Goal: Task Accomplishment & Management: Use online tool/utility

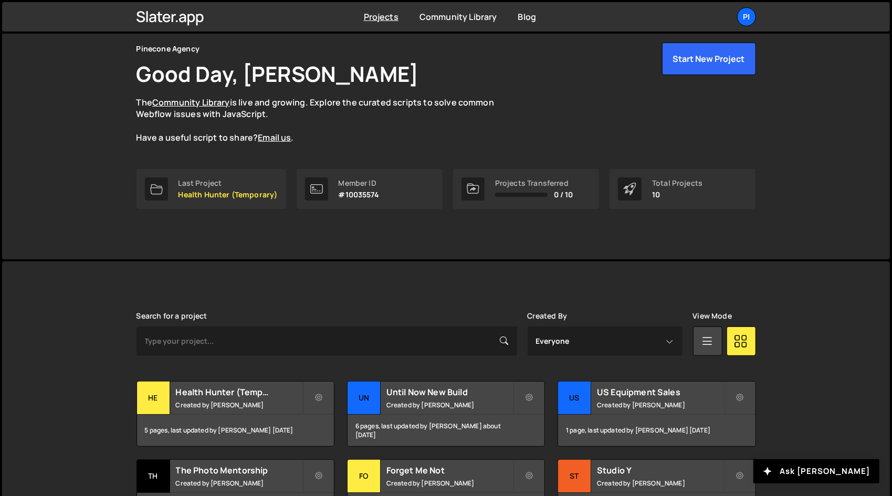
scroll to position [42, 0]
click at [247, 421] on div "5 pages, last updated by Richard Burles 11 days ago" at bounding box center [235, 430] width 197 height 32
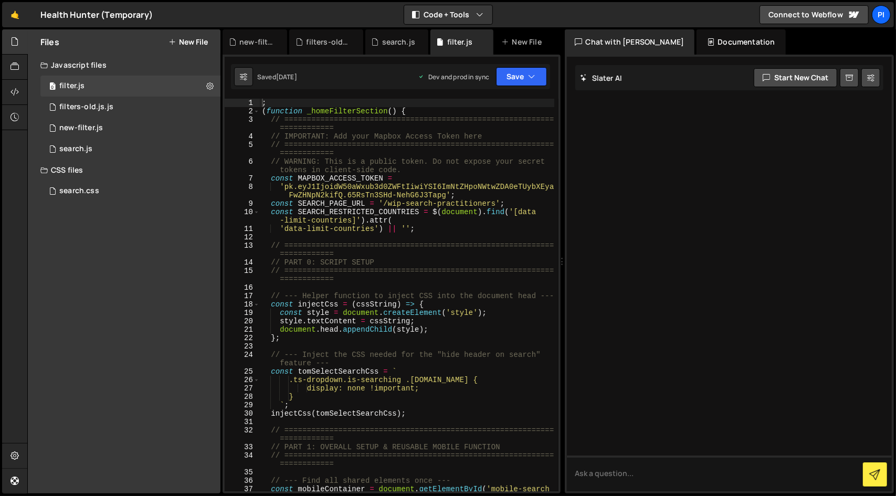
type textarea "'data-limit-countries') || '';"
click at [423, 232] on div "; ( function _homeFilterSection ( ) { // ======================================…" at bounding box center [407, 308] width 295 height 418
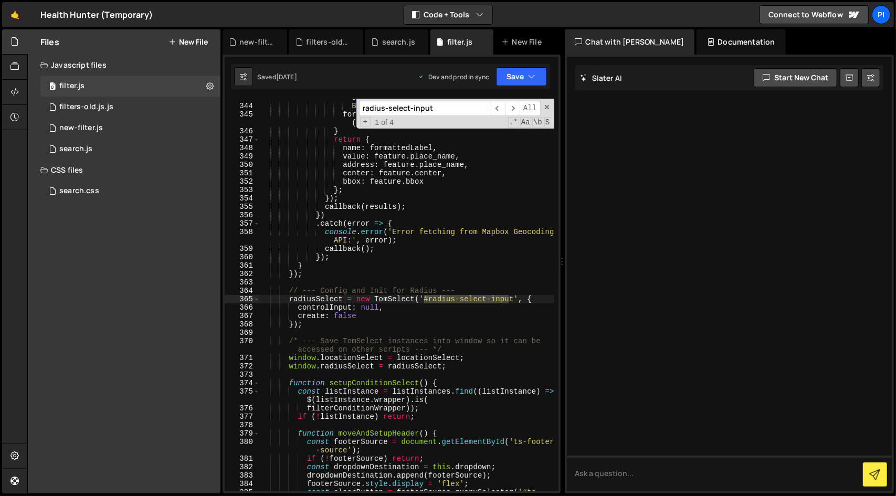
scroll to position [3534, 0]
type input "radius-select-input"
click at [366, 328] on div "const mainPart = [ placeName , regionName , countryName ] . filter ( Boolean ) …" at bounding box center [407, 298] width 295 height 426
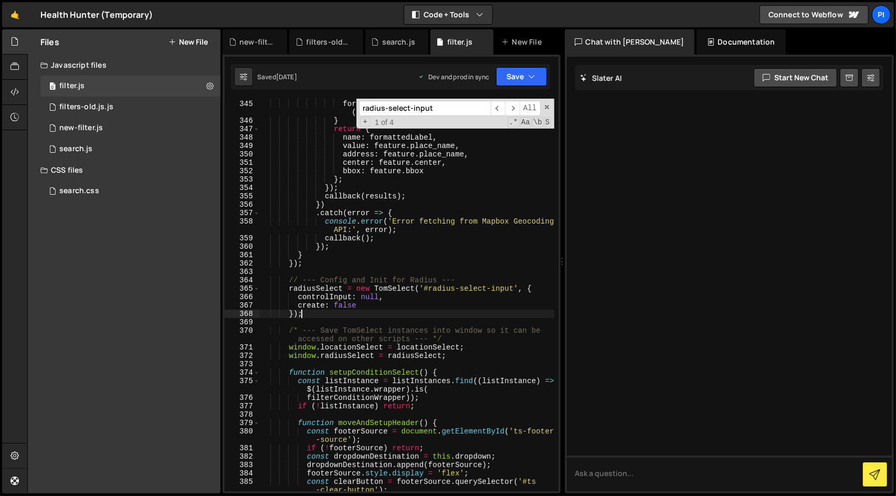
scroll to position [3555, 0]
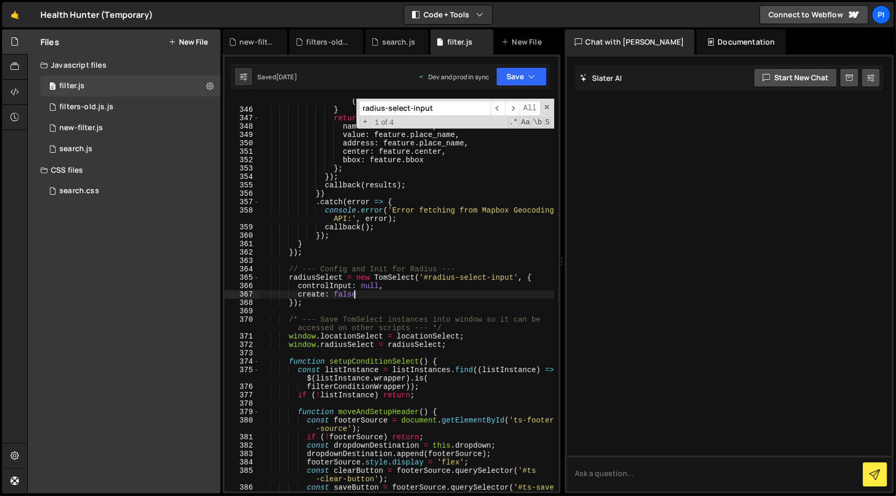
click at [393, 297] on div "formattedLabel = [ mainPart , postcode ] . filter ( Boolean ) . join ( ' ' ) ; …" at bounding box center [407, 302] width 295 height 426
type textarea "create: false,"
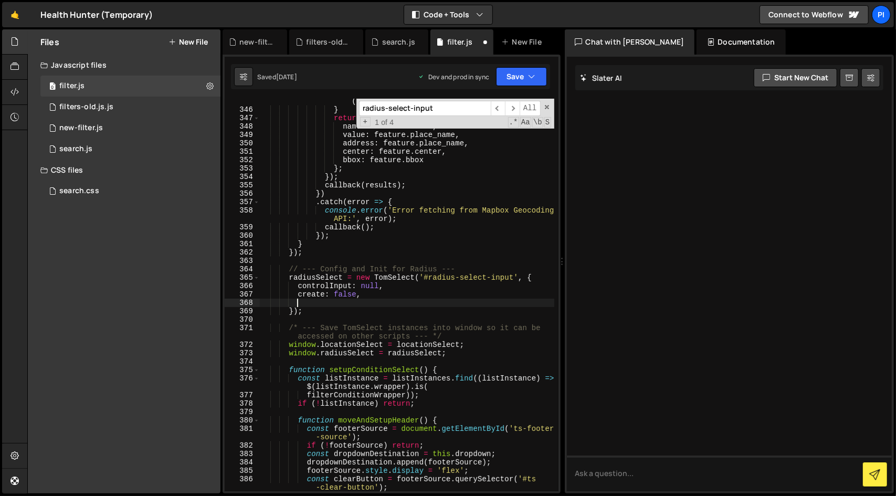
paste textarea "closeAfterSelect"
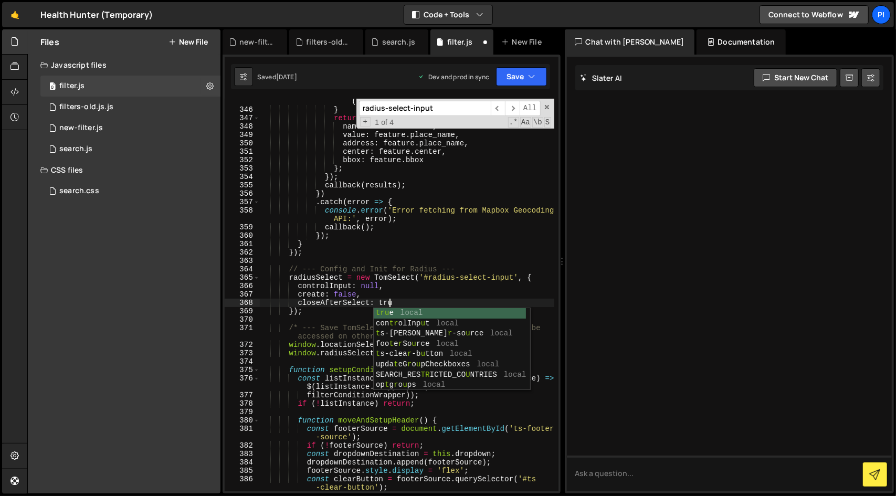
scroll to position [0, 8]
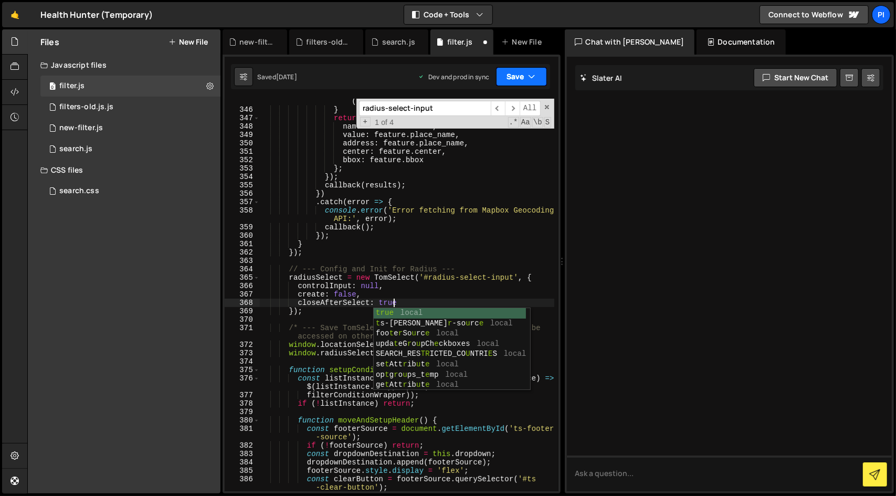
click at [508, 75] on button "Save" at bounding box center [521, 76] width 51 height 19
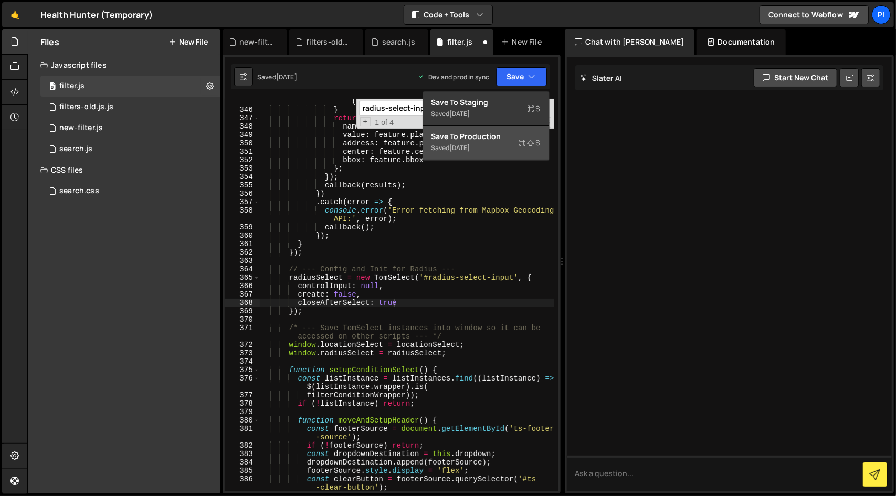
click at [495, 144] on div "Saved [DATE]" at bounding box center [486, 148] width 109 height 13
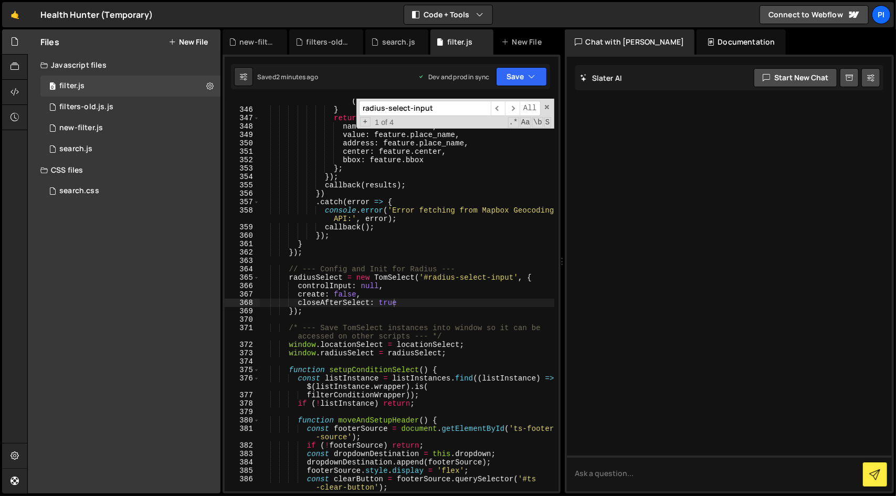
type textarea "});"
click at [343, 311] on div "formattedLabel = [ mainPart , postcode ] . filter ( Boolean ) . join ( ' ' ) ; …" at bounding box center [407, 302] width 295 height 426
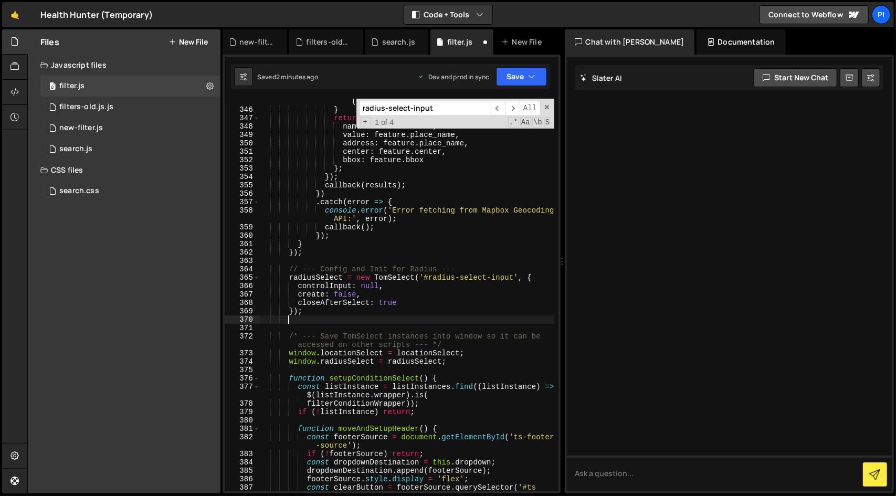
scroll to position [0, 1]
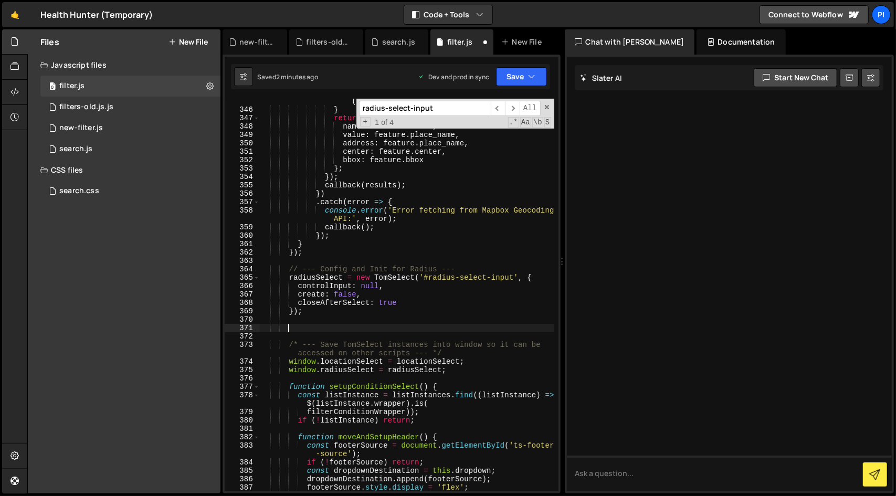
paste textarea "});"
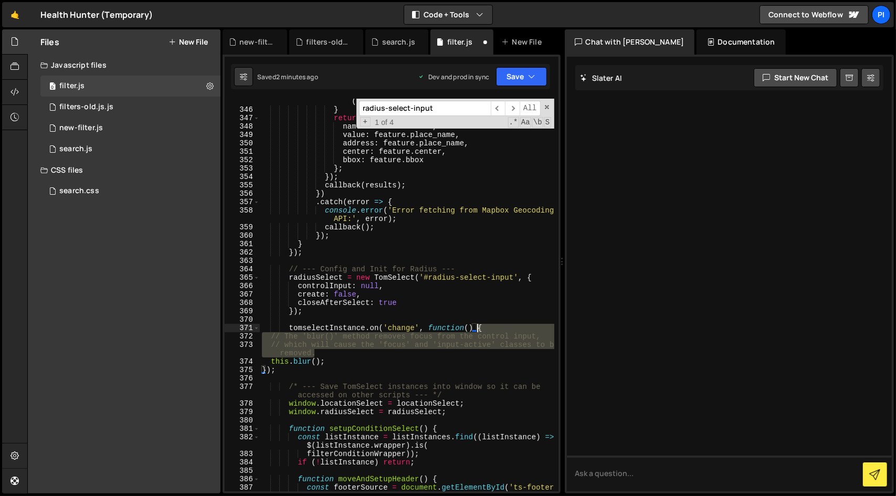
drag, startPoint x: 364, startPoint y: 353, endPoint x: 503, endPoint y: 330, distance: 141.0
click at [503, 330] on div "formattedLabel = [ mainPart , postcode ] . filter ( Boolean ) . join ( ' ' ) ; …" at bounding box center [407, 302] width 295 height 426
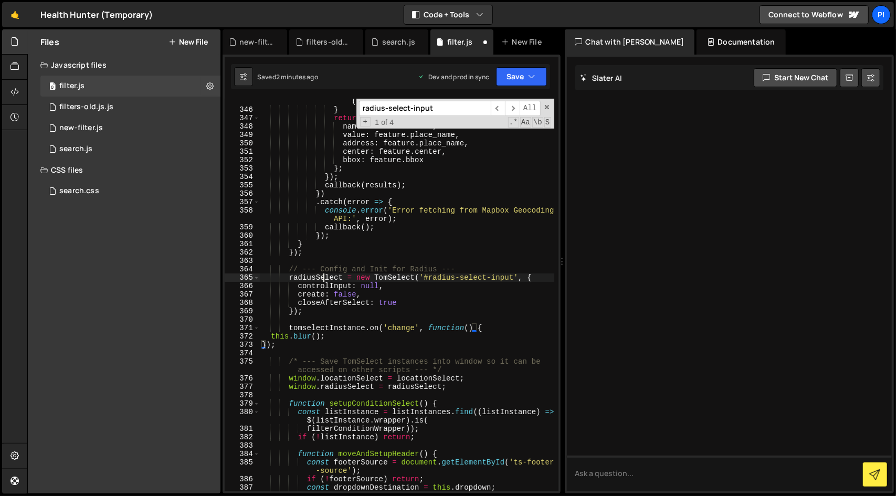
click at [322, 278] on div "formattedLabel = [ mainPart , postcode ] . filter ( Boolean ) . join ( ' ' ) ; …" at bounding box center [407, 298] width 295 height 418
click at [335, 334] on div "formattedLabel = [ mainPart , postcode ] . filter ( Boolean ) . join ( ' ' ) ; …" at bounding box center [407, 298] width 295 height 418
click at [334, 325] on div "formattedLabel = [ mainPart , postcode ] . filter ( Boolean ) . join ( ' ' ) ; …" at bounding box center [407, 298] width 295 height 418
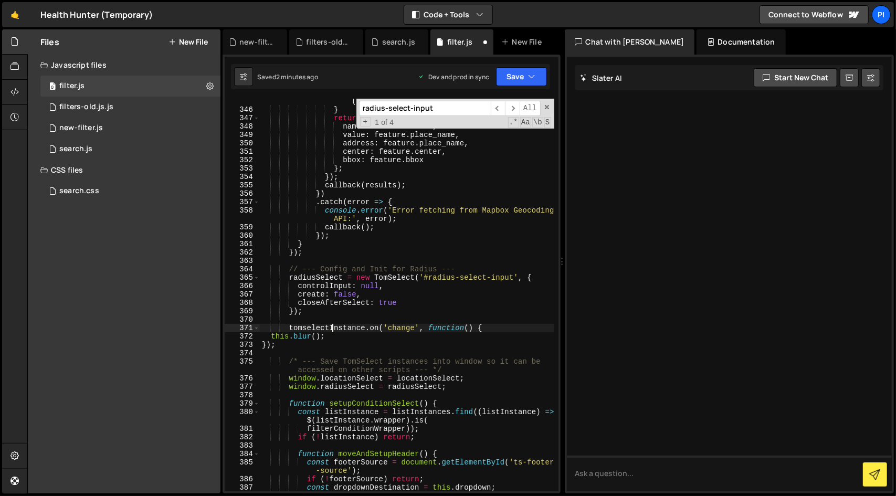
click at [334, 325] on div "formattedLabel = [ mainPart , postcode ] . filter ( Boolean ) . join ( ' ' ) ; …" at bounding box center [407, 298] width 295 height 418
paste textarea "radiusSelect"
click at [340, 347] on div "formattedLabel = [ mainPart , postcode ] . filter ( Boolean ) . join ( ' ' ) ; …" at bounding box center [407, 298] width 295 height 418
type textarea "this.blur();});"
click at [529, 73] on icon "button" at bounding box center [532, 76] width 7 height 11
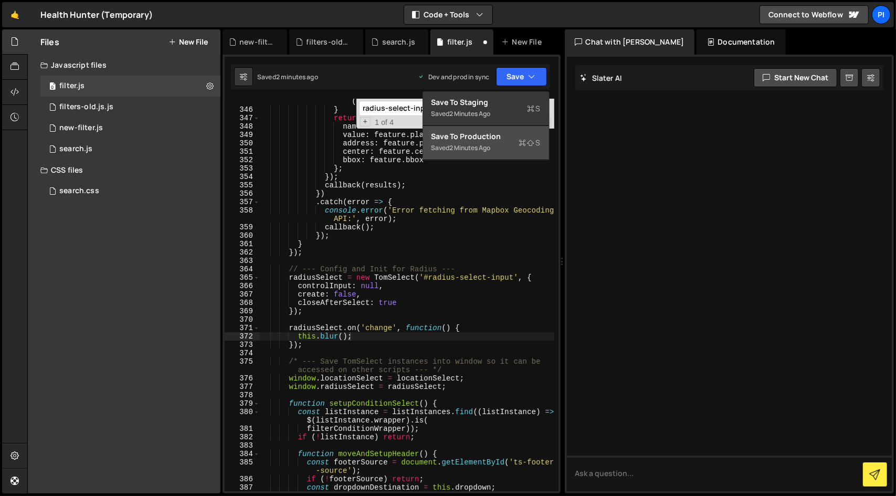
click at [501, 153] on div "Saved 2 minutes ago" at bounding box center [486, 148] width 109 height 13
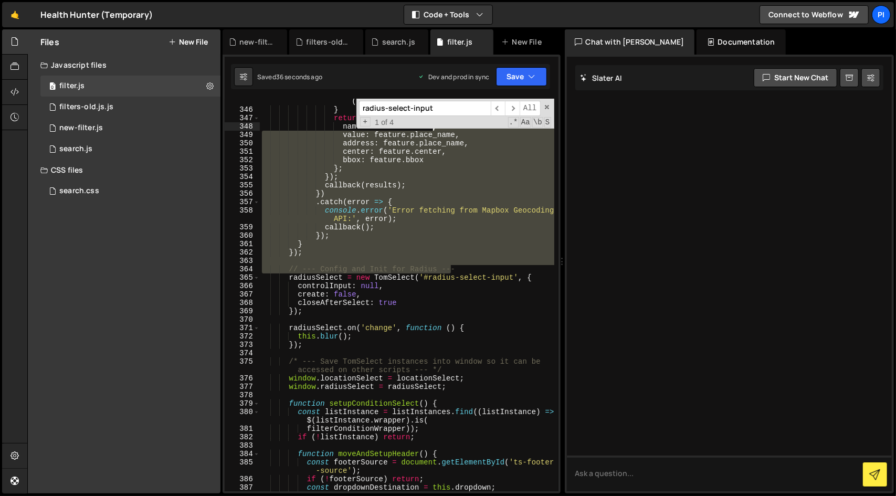
drag, startPoint x: 467, startPoint y: 270, endPoint x: 457, endPoint y: 182, distance: 88.8
click at [457, 182] on div "formattedLabel = [ mainPart , postcode ] . filter ( Boolean ) . join ( ' ' ) ; …" at bounding box center [407, 298] width 295 height 418
type textarea "callback(results); })"
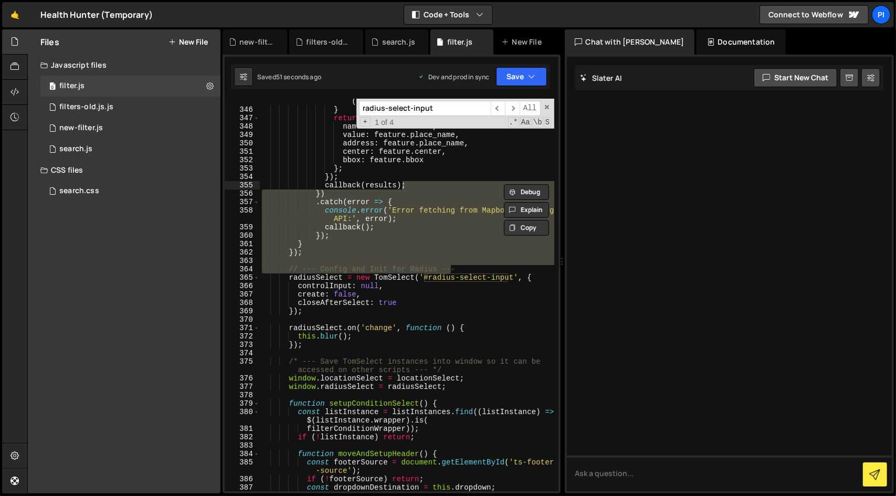
click at [438, 116] on div "radius-select-input ​ ​ All Replace All + 1 of 4 .* Aa \b S" at bounding box center [456, 114] width 198 height 30
paste input "submi"
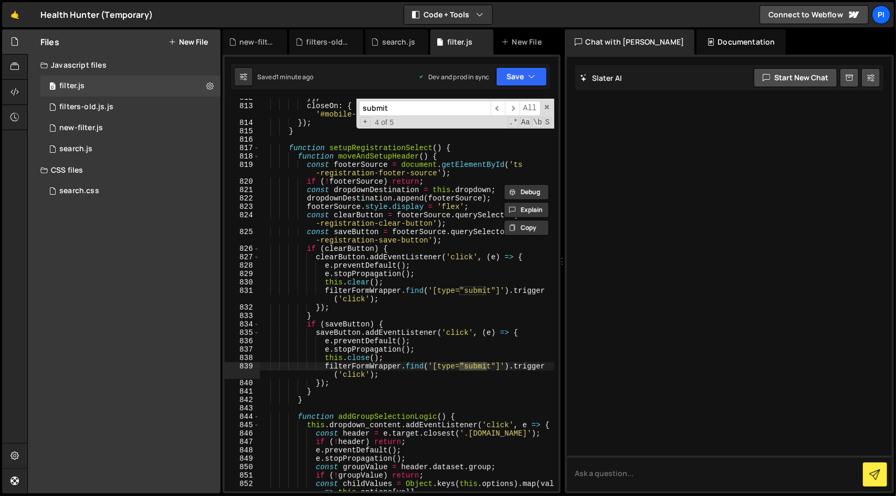
scroll to position [10635, 0]
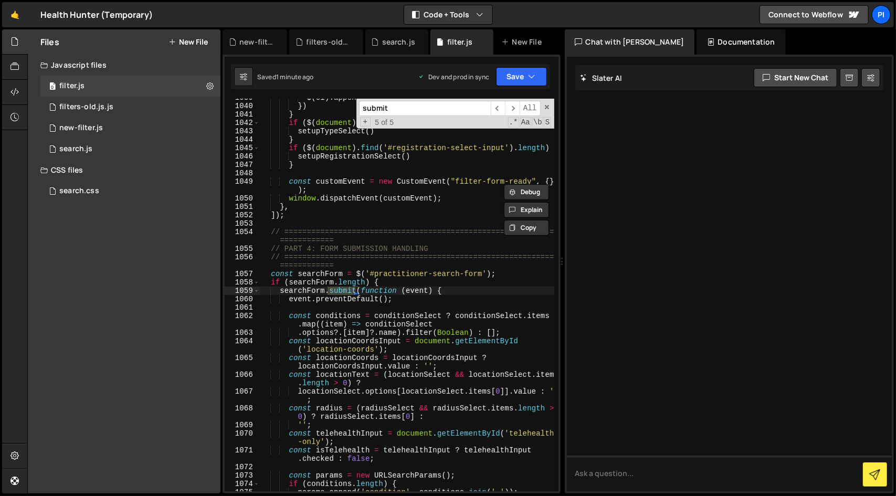
type input "submit"
click at [414, 289] on div "$ ( el ) . appendTo ( additionalFiltersWrapper ) }) } if ( $ ( document ) . fin…" at bounding box center [407, 298] width 295 height 410
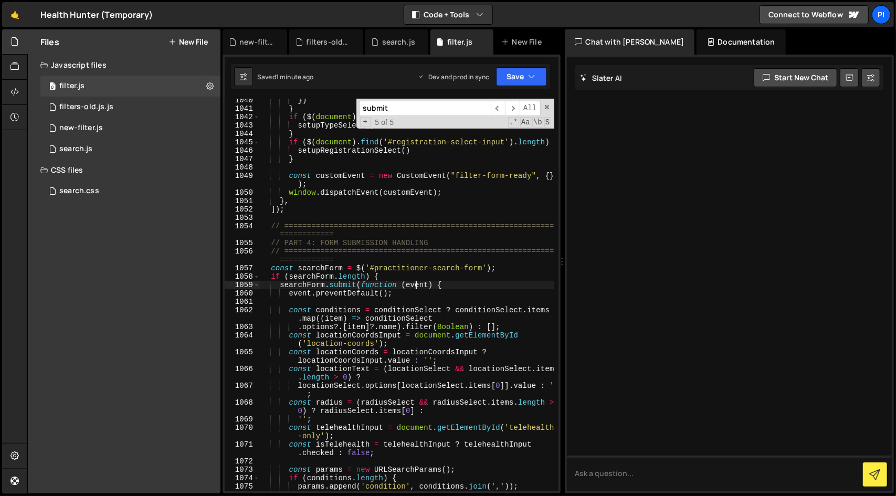
type textarea "})();"
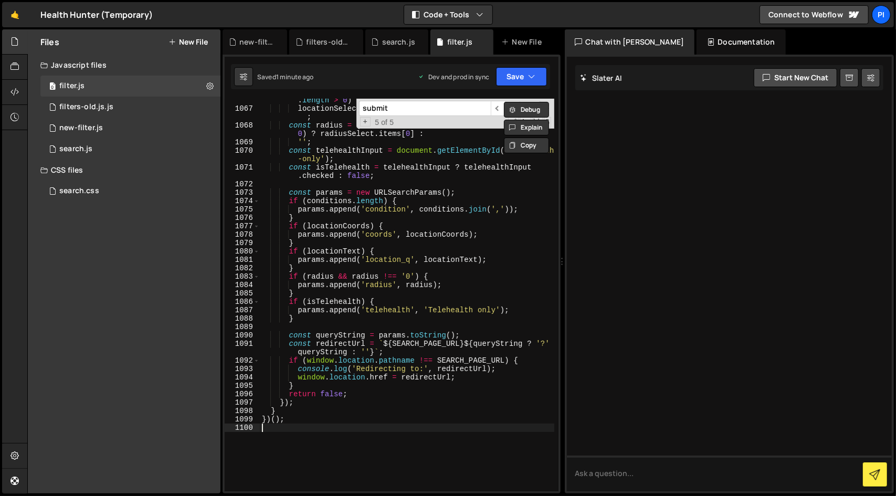
scroll to position [10917, 0]
click at [451, 111] on input "submit" at bounding box center [425, 108] width 132 height 15
click at [322, 430] on div "const locationText = ( locationSelect && locationSelect . items . length > 0 ) …" at bounding box center [407, 297] width 295 height 418
paste textarea "hh-home_hero-form-toggle_switch"
click at [429, 111] on input "submit" at bounding box center [425, 108] width 132 height 15
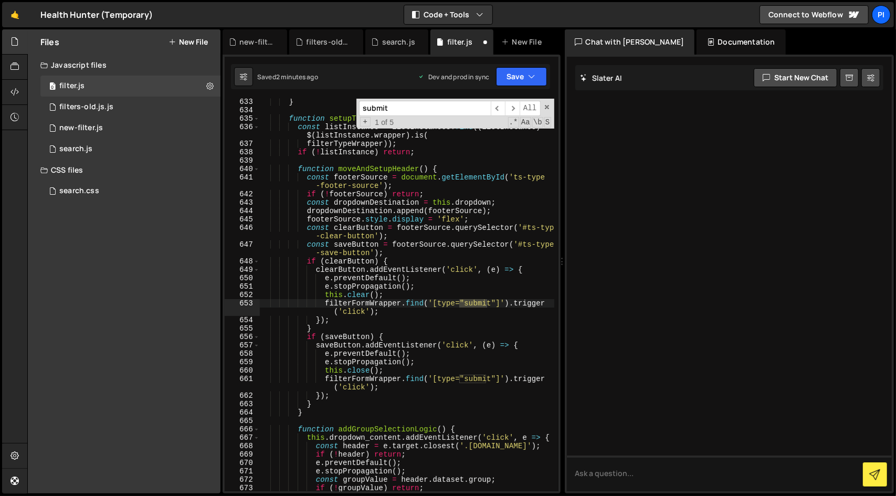
scroll to position [6450, 0]
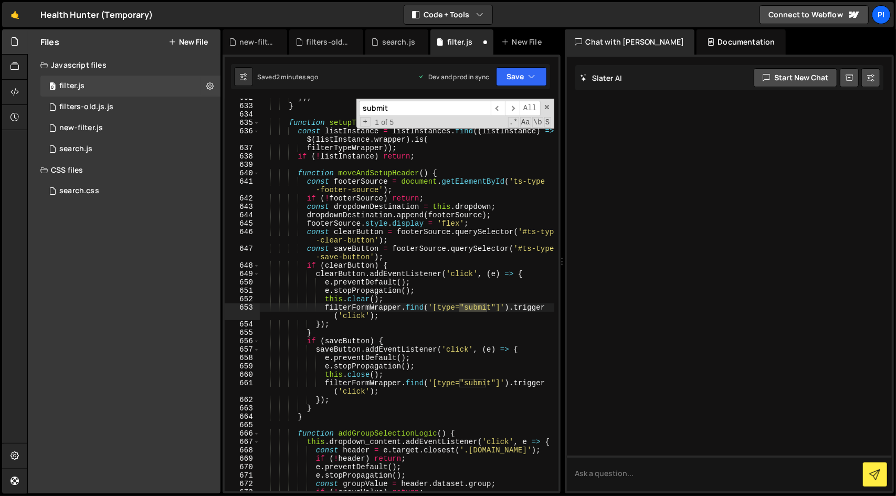
type textarea "filterFormWrapper.find('[type="submit"]').trigger('click');"
drag, startPoint x: 400, startPoint y: 315, endPoint x: 400, endPoint y: 309, distance: 5.8
click at [400, 309] on div "}) ; } function setupTypeSelect ( ) { const listInstance = listInstances . find…" at bounding box center [407, 298] width 295 height 410
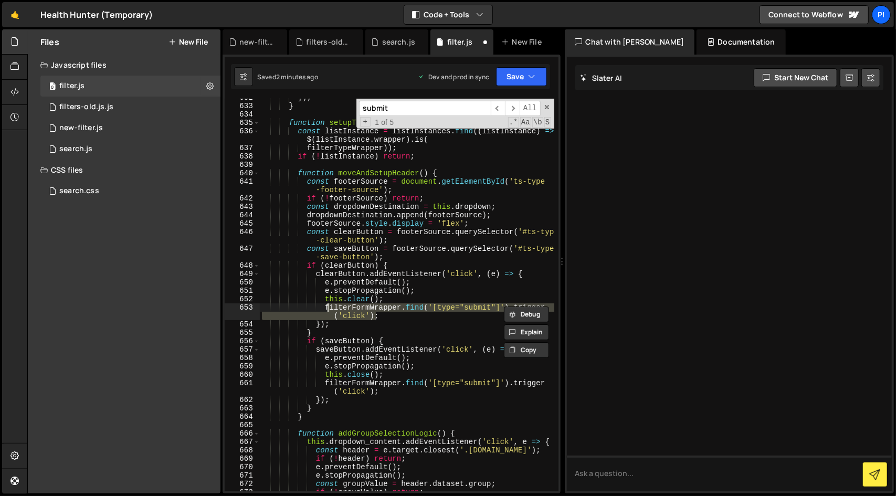
click at [330, 310] on div "}) ; } function setupTypeSelect ( ) { const listInstance = listInstances . find…" at bounding box center [407, 298] width 295 height 410
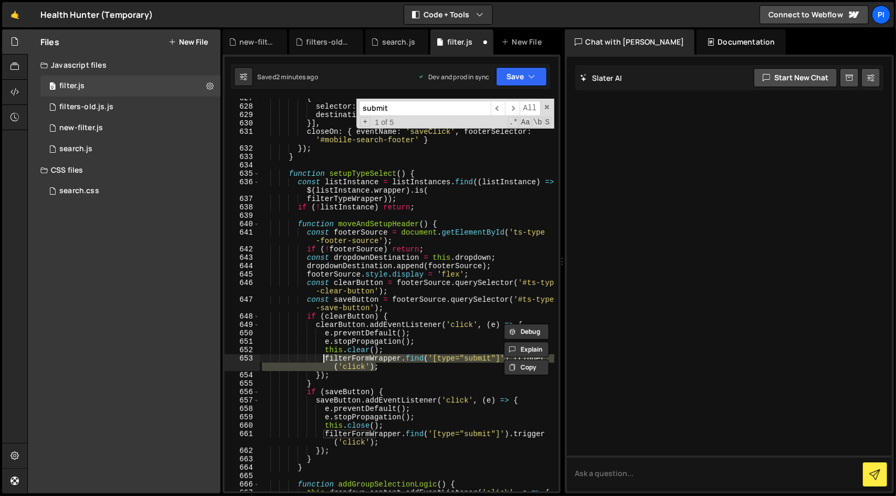
scroll to position [6399, 0]
click at [362, 358] on div "{ selector : '#ts-mobile-save-button-condition-wrapper' , destination : '#mobil…" at bounding box center [407, 295] width 295 height 393
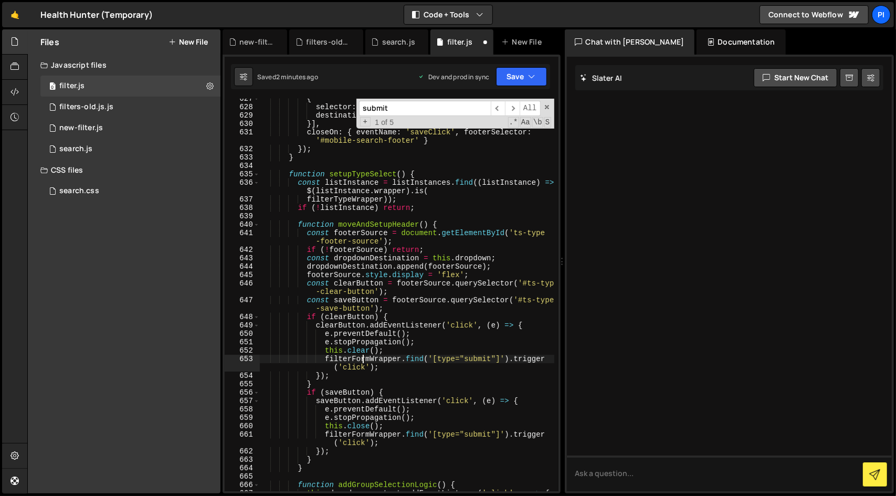
click at [362, 358] on div "{ selector : '#ts-mobile-save-button-condition-wrapper' , destination : '#mobil…" at bounding box center [407, 300] width 295 height 410
type input "filterFormWrapper"
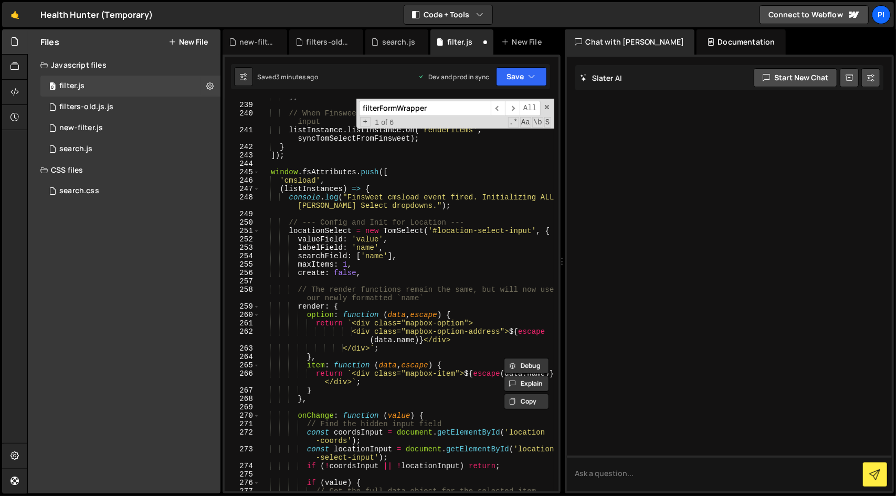
scroll to position [2423, 0]
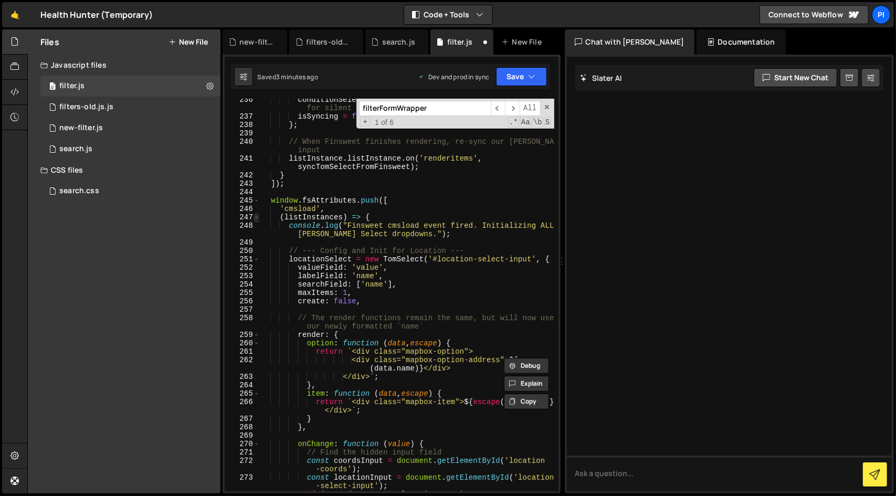
click at [256, 218] on span at bounding box center [257, 217] width 6 height 8
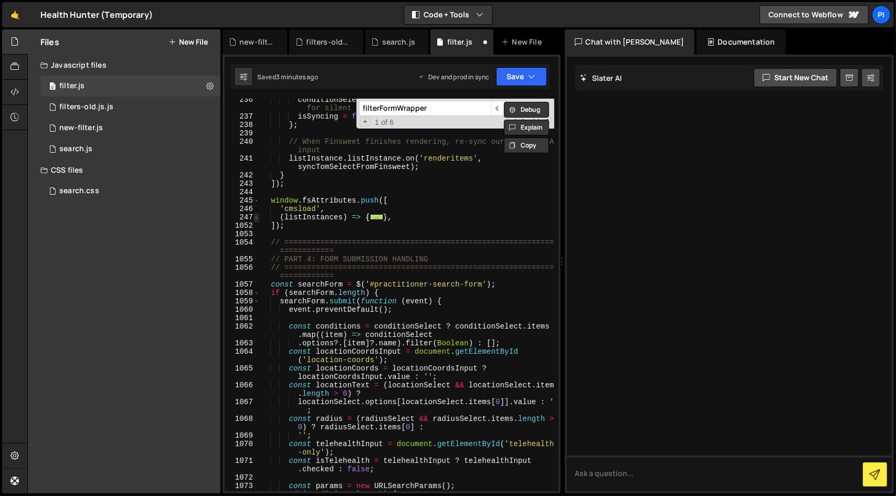
click at [256, 218] on span at bounding box center [257, 217] width 6 height 8
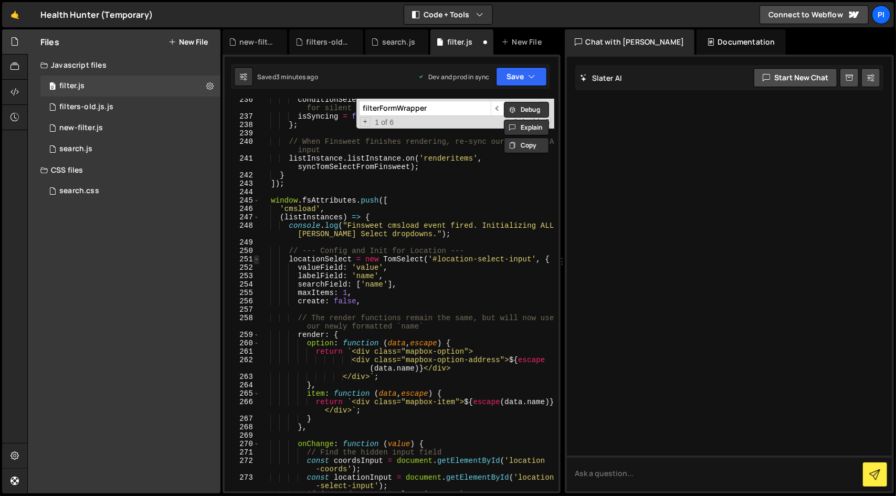
click at [257, 258] on span at bounding box center [257, 259] width 6 height 8
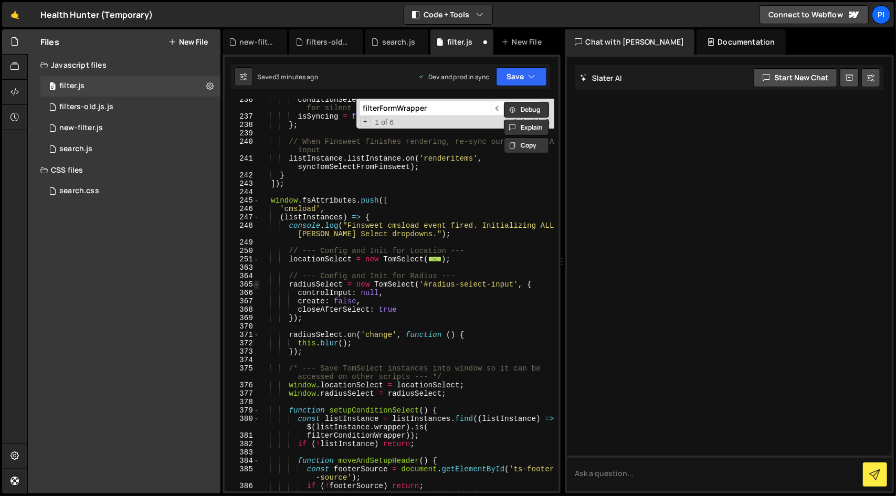
click at [257, 285] on span at bounding box center [257, 284] width 6 height 8
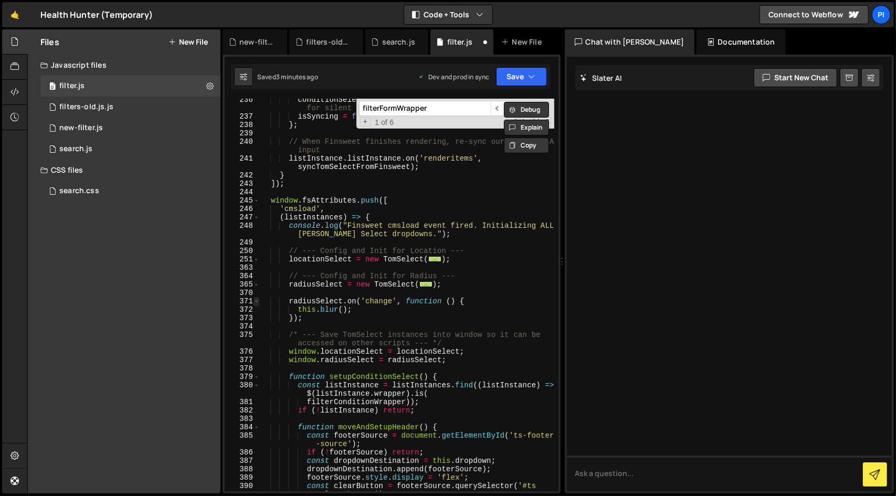
click at [258, 301] on span at bounding box center [257, 301] width 6 height 8
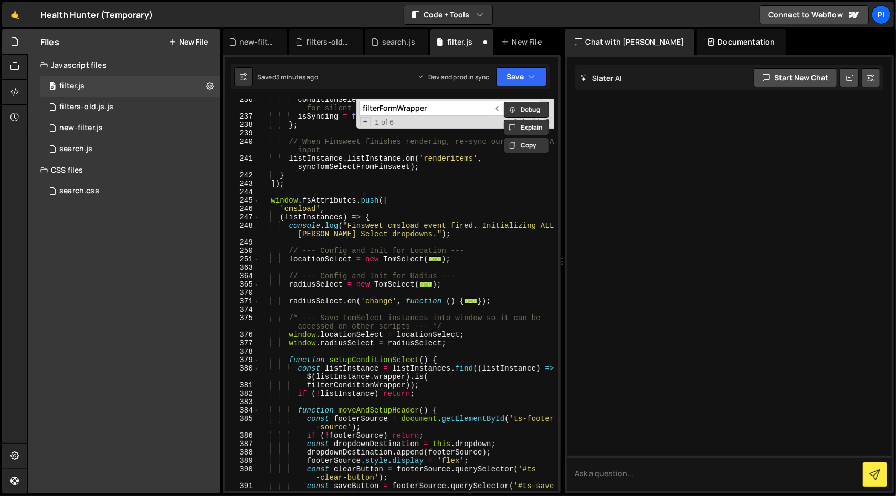
click at [259, 364] on div "379" at bounding box center [242, 360] width 35 height 8
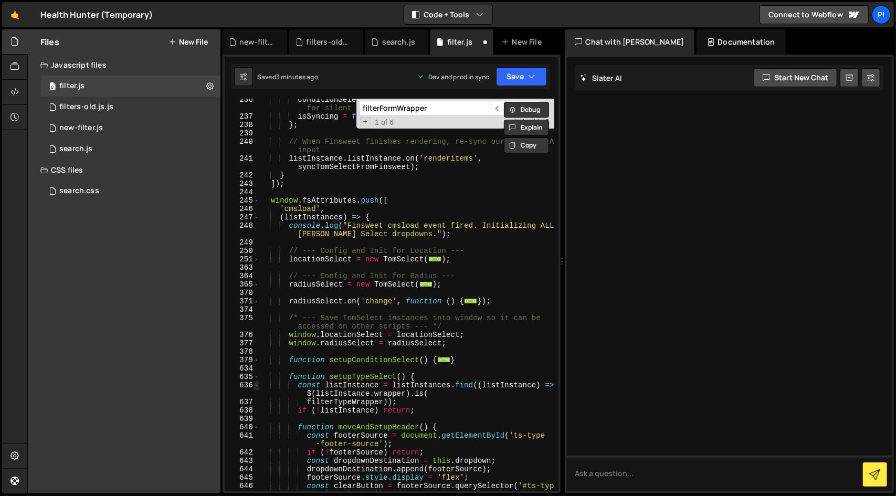
click at [257, 384] on span at bounding box center [257, 385] width 6 height 8
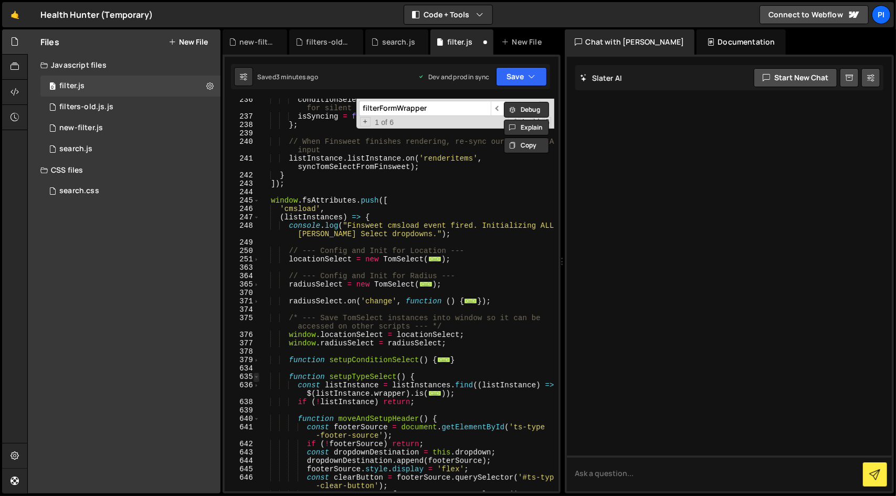
click at [257, 378] on span at bounding box center [257, 377] width 6 height 8
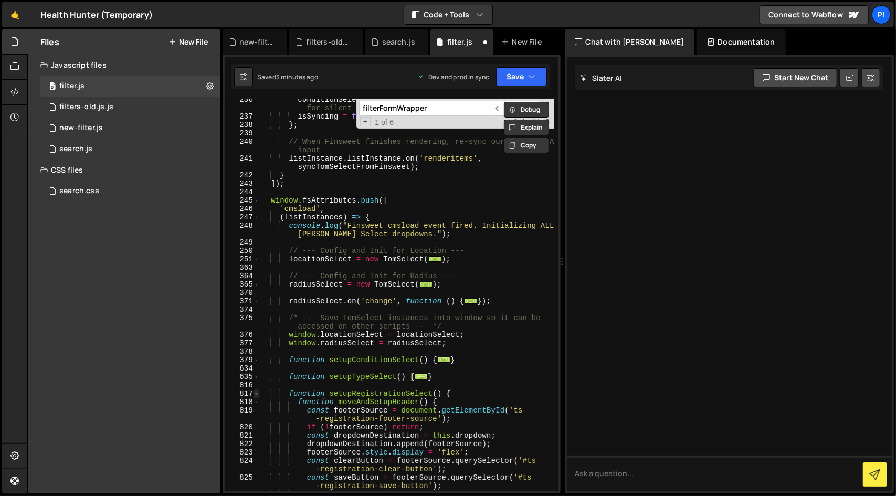
click at [258, 394] on span at bounding box center [257, 394] width 6 height 8
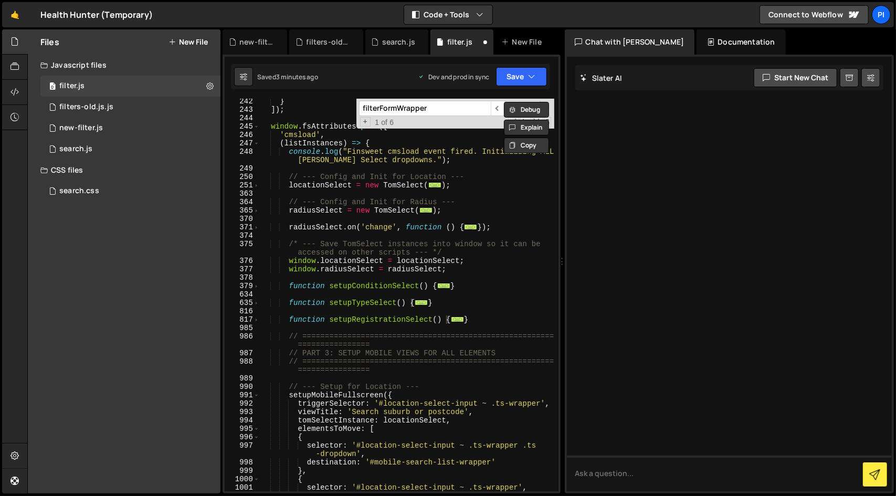
scroll to position [2497, 0]
click at [256, 393] on span at bounding box center [257, 395] width 6 height 8
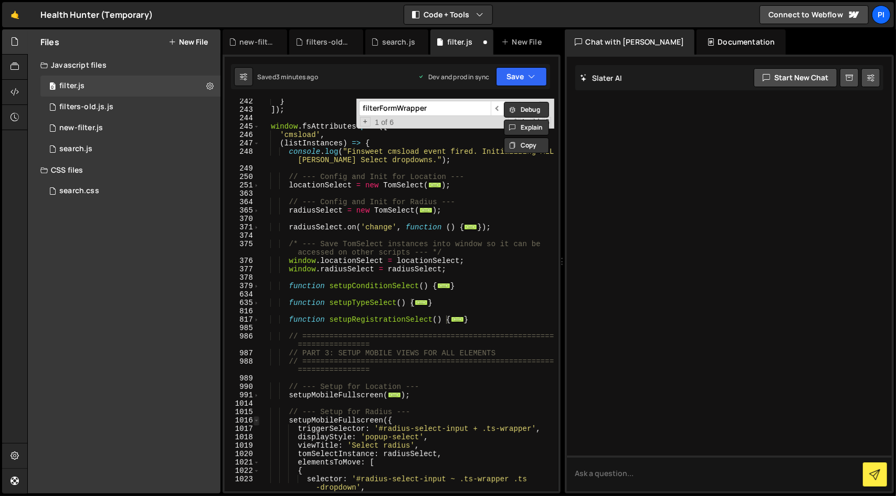
click at [256, 420] on span at bounding box center [257, 420] width 6 height 8
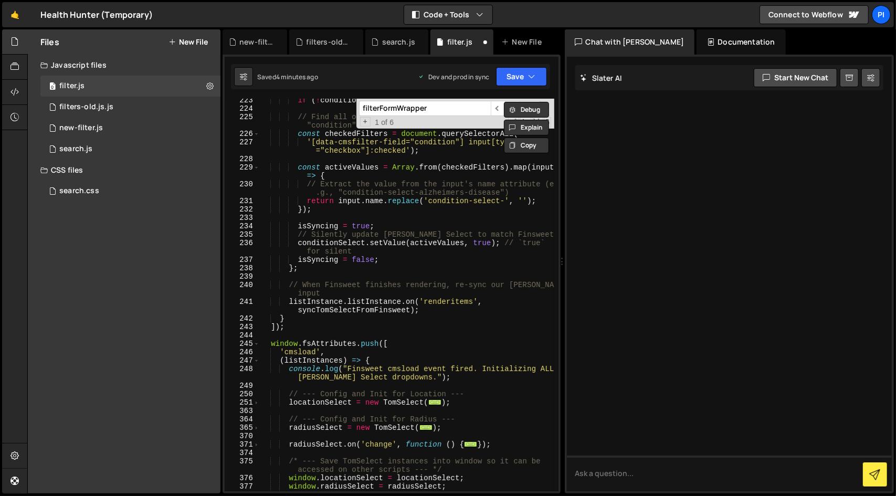
scroll to position [2281, 0]
click at [458, 113] on input "filterFormWrapper" at bounding box center [425, 108] width 132 height 15
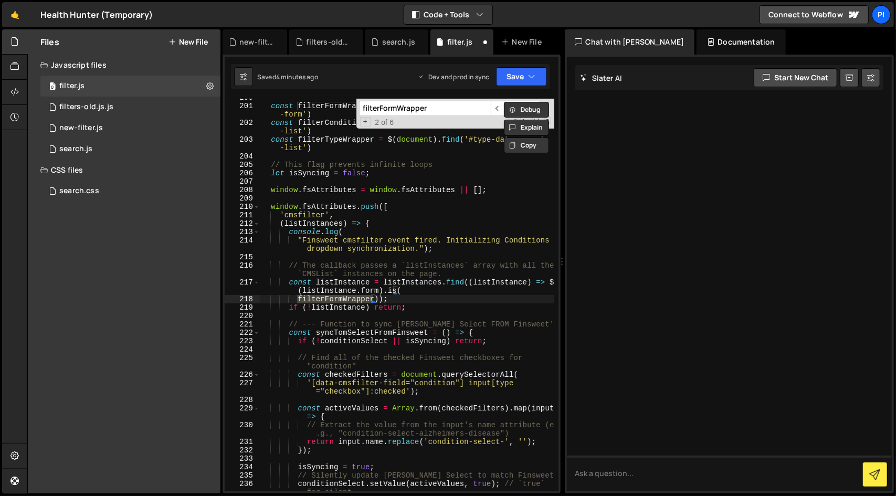
scroll to position [2686, 0]
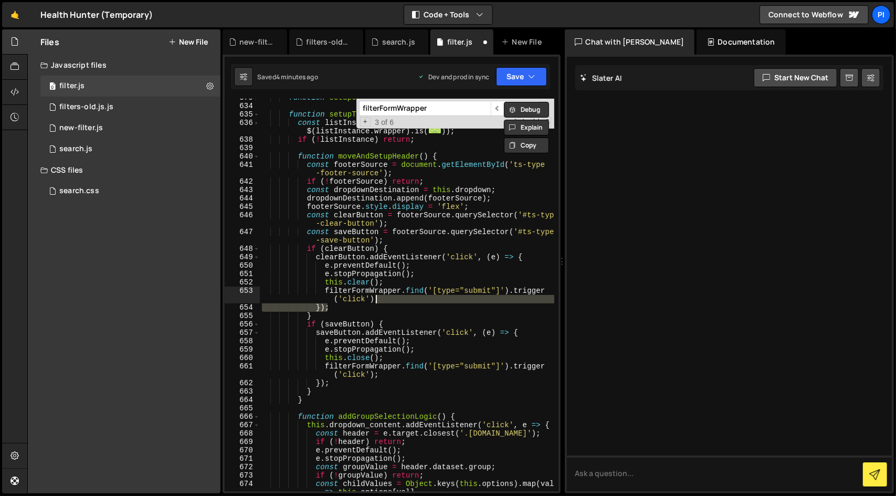
drag, startPoint x: 391, startPoint y: 306, endPoint x: 385, endPoint y: 299, distance: 9.3
click at [385, 299] on div "function setupConditionSelect ( ) { ... } function setupTypeSelect ( ) { const …" at bounding box center [407, 302] width 295 height 418
click at [385, 299] on div "function setupConditionSelect ( ) { ... } function setupTypeSelect ( ) { const …" at bounding box center [407, 295] width 295 height 393
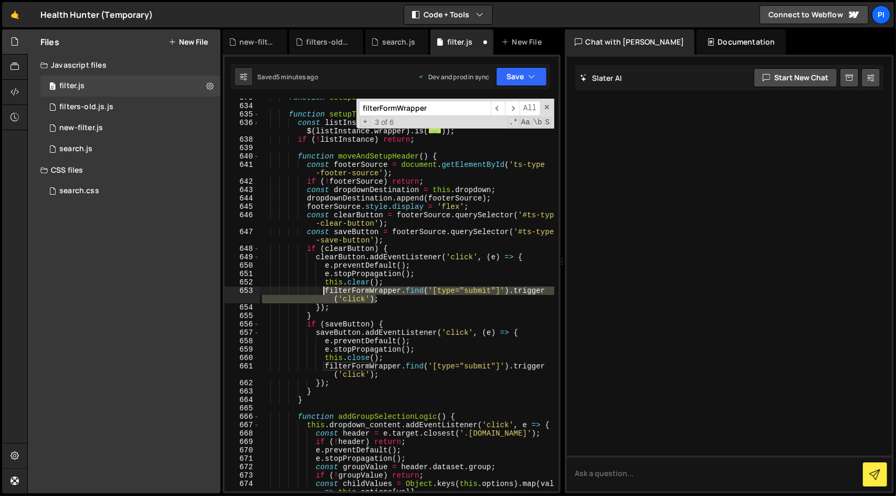
drag, startPoint x: 385, startPoint y: 299, endPoint x: 324, endPoint y: 294, distance: 61.2
click at [324, 294] on div "function setupConditionSelect ( ) { ... } function setupTypeSelect ( ) { const …" at bounding box center [407, 302] width 295 height 418
click at [461, 116] on div "filterFormWrapper ​ ​ All Replace All + 3 of 6 .* Aa \b S" at bounding box center [456, 114] width 198 height 30
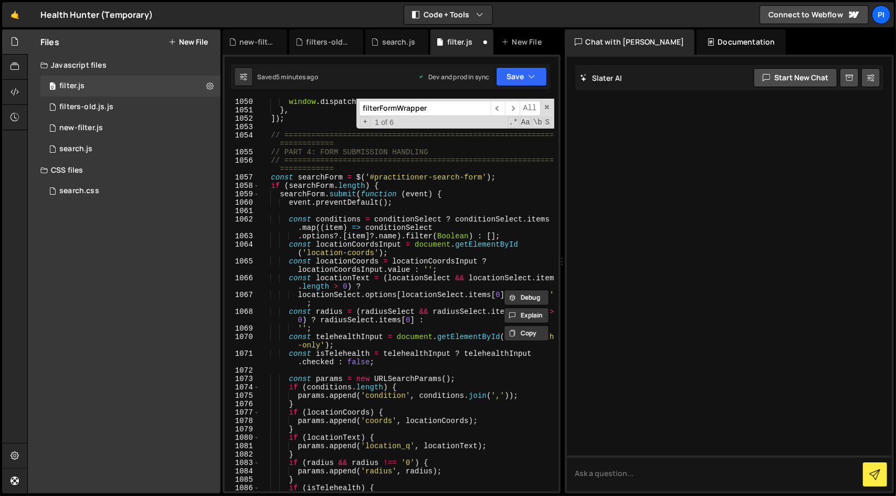
scroll to position [6613, 0]
click at [256, 185] on span at bounding box center [257, 186] width 6 height 8
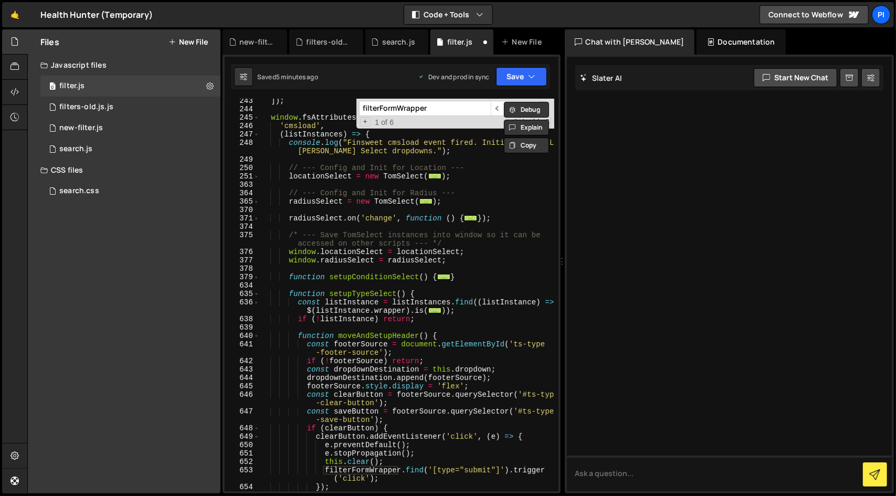
scroll to position [2505, 0]
drag, startPoint x: 258, startPoint y: 277, endPoint x: 374, endPoint y: 316, distance: 122.9
drag, startPoint x: 374, startPoint y: 316, endPoint x: 257, endPoint y: 279, distance: 122.7
click at [257, 279] on span at bounding box center [257, 278] width 6 height 8
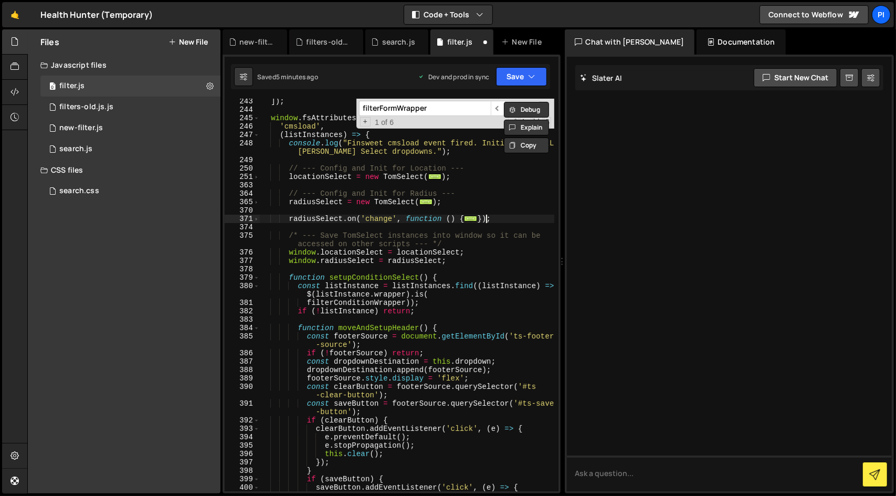
click at [512, 222] on div "]) ; window . fsAttributes . push ([ 'cmsload' , ( listInstances ) => { console…" at bounding box center [407, 302] width 295 height 410
type textarea "});"
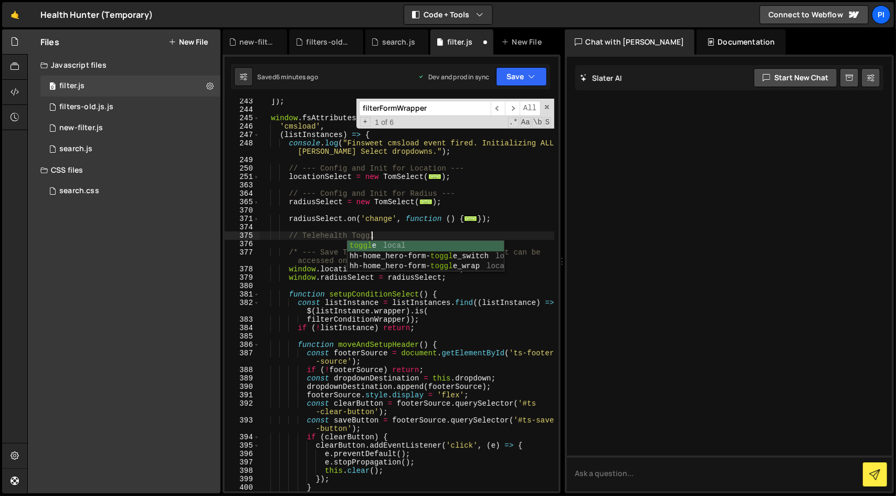
scroll to position [0, 7]
type textarea "// Telehealth toggle"
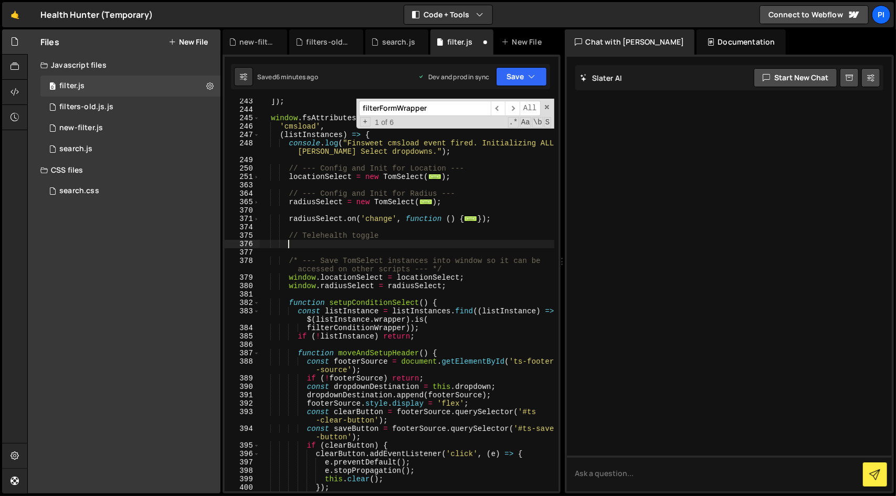
paste textarea "telehealth-only"
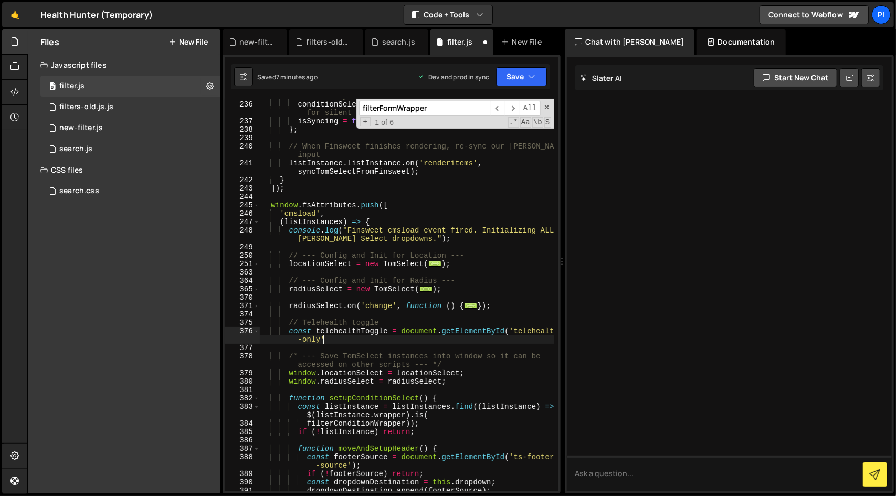
scroll to position [0, 22]
type textarea "const telehealthToggle = document.getElementById('telehealth-only');"
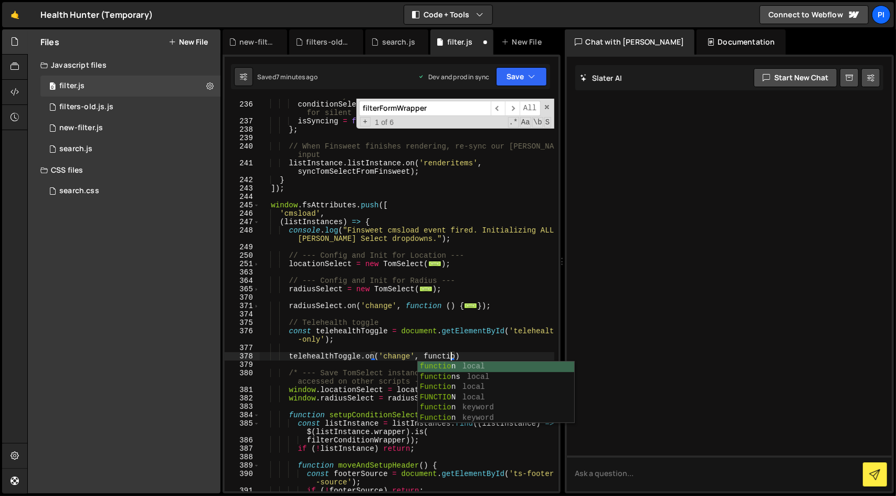
scroll to position [0, 13]
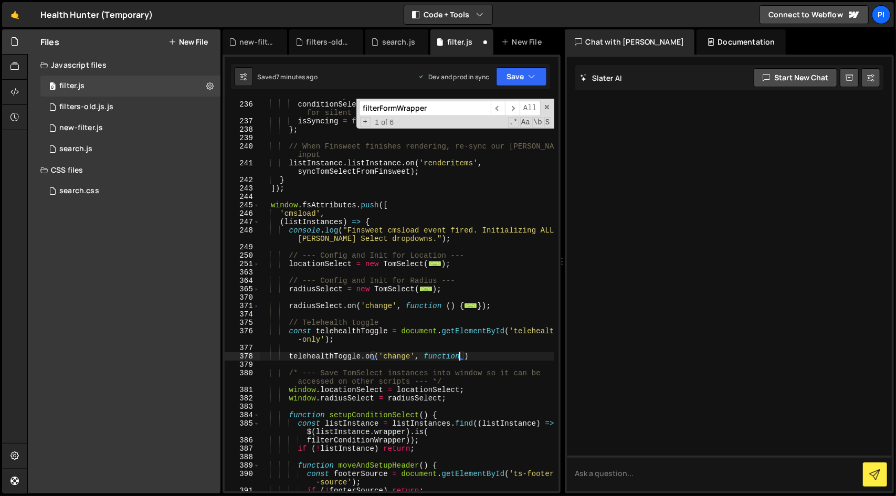
type textarea "telehealthToggle.on('change', function {})"
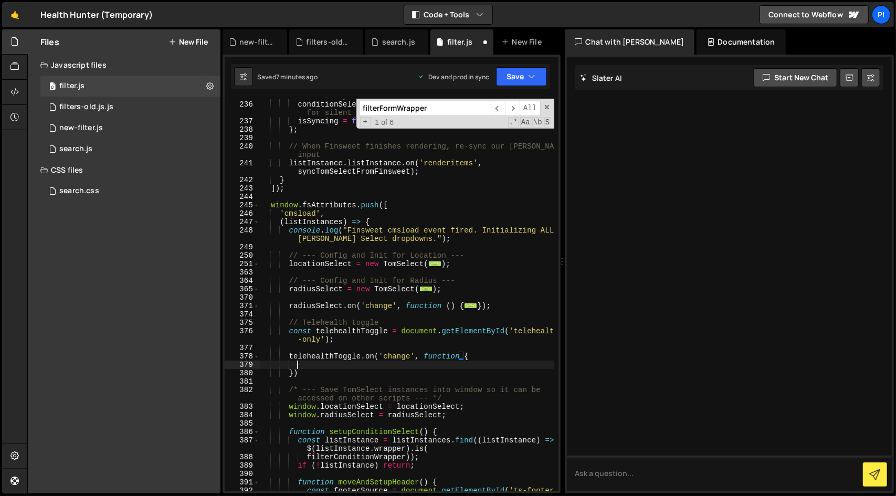
scroll to position [0, 2]
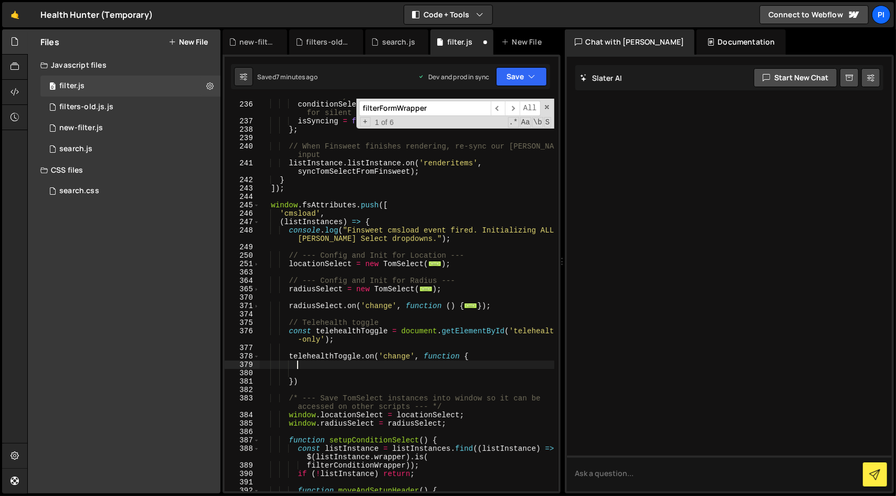
paste textarea "filterFormWrapper.find('[type="submit"]').trigger('click');"
type textarea "filterFormWrapper.find('[type="submit"]').trigger('click');"
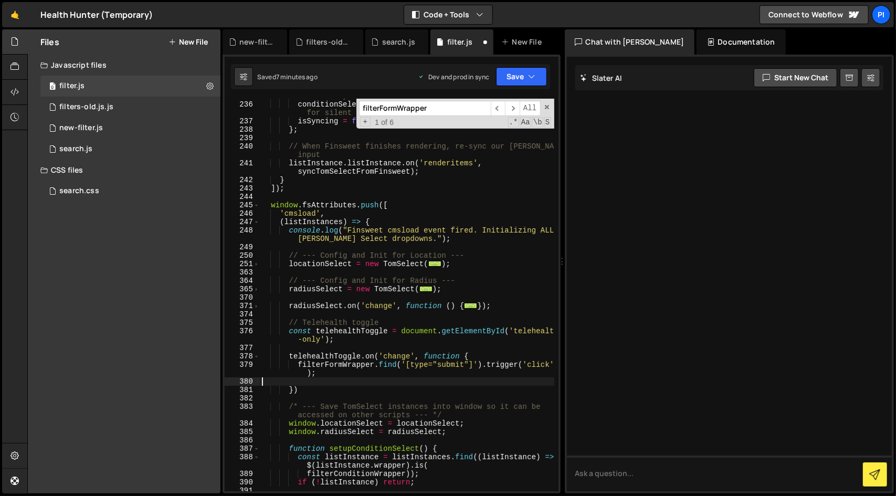
scroll to position [0, 0]
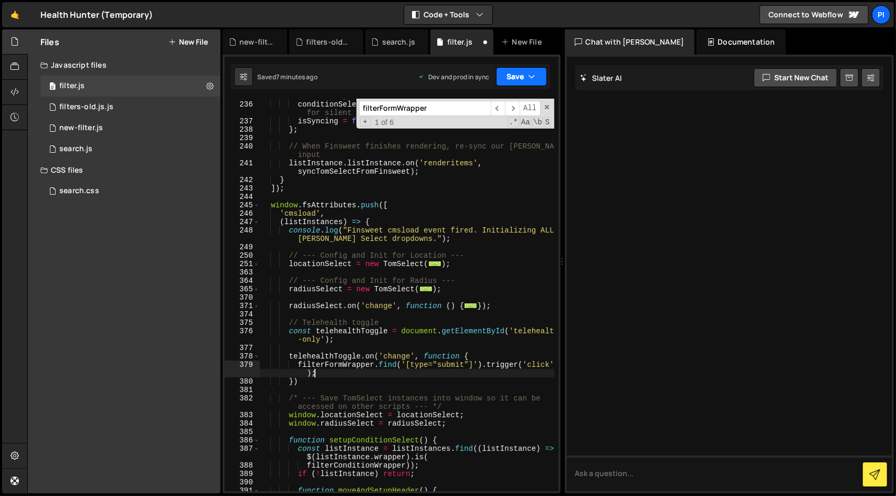
click at [509, 75] on button "Save" at bounding box center [521, 76] width 51 height 19
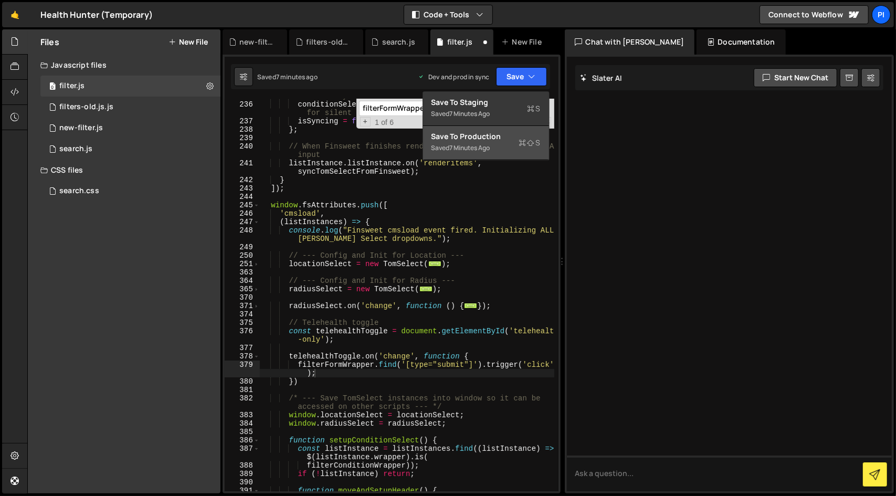
click at [510, 135] on div "Save to Production S" at bounding box center [486, 136] width 109 height 11
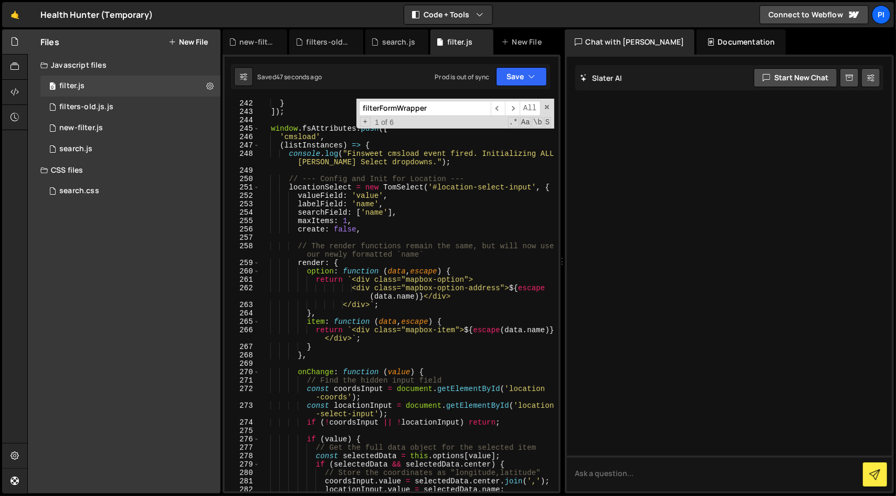
scroll to position [2495, 0]
click at [451, 112] on input "filterFormWrapper" at bounding box center [425, 108] width 132 height 15
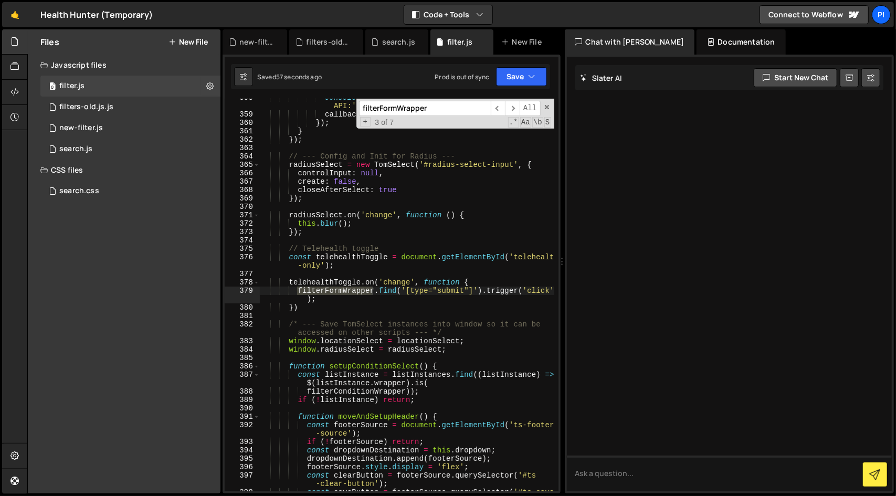
scroll to position [3669, 0]
click at [451, 280] on div "console . error ( 'Error fetching from Mapbox Geocoding API:' , error ) ; callb…" at bounding box center [407, 306] width 295 height 426
type textarea "telehealthToggle.on('change', function () {"
click at [531, 74] on icon "button" at bounding box center [532, 76] width 7 height 11
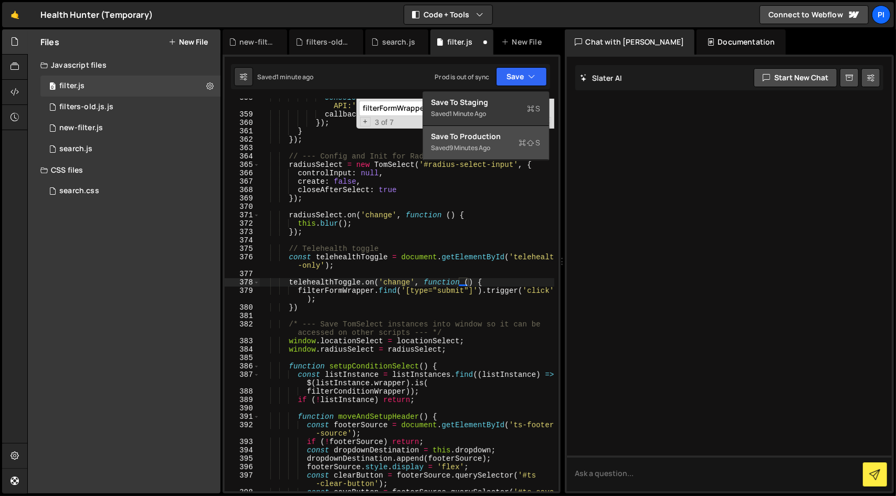
click at [505, 148] on div "Saved 9 minutes ago" at bounding box center [486, 148] width 109 height 13
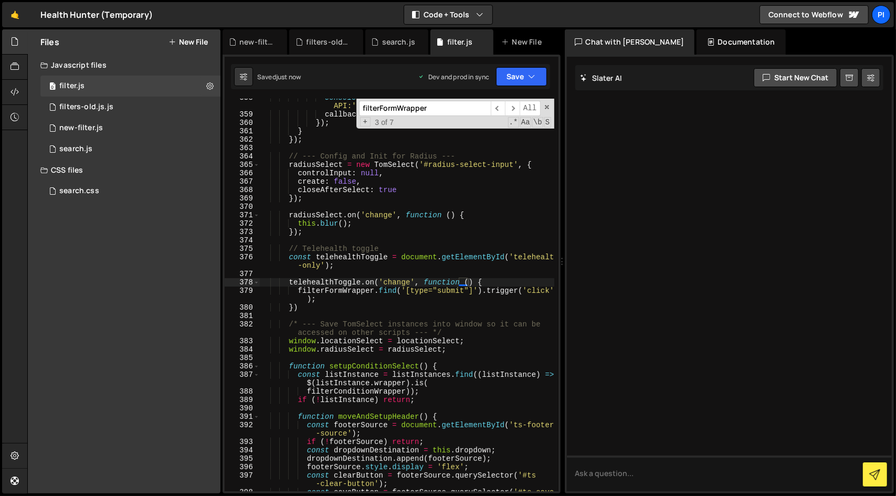
scroll to position [0, 0]
click at [437, 244] on div "console . error ( 'Error fetching from Mapbox Geocoding API:' , error ) ; callb…" at bounding box center [407, 306] width 295 height 426
type textarea "hh - home_hero - form - toggle_switch"
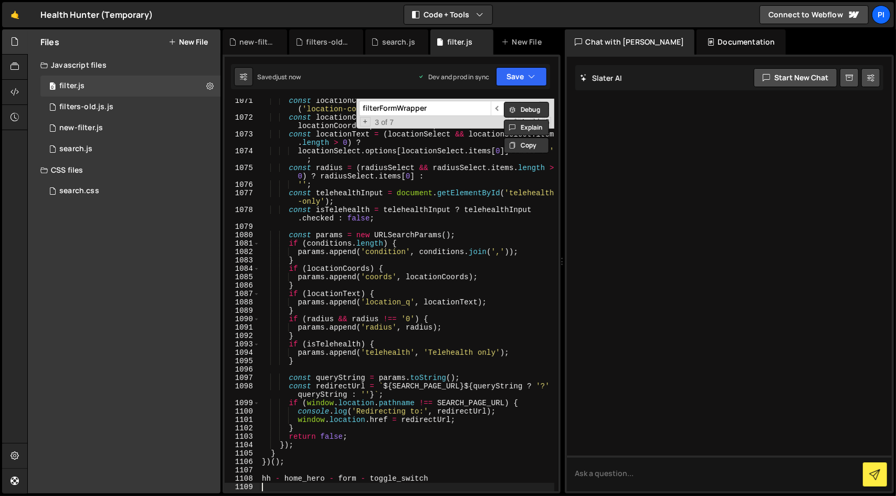
scroll to position [10951, 0]
type textarea "hh - home_hero - form - toggle_switch"
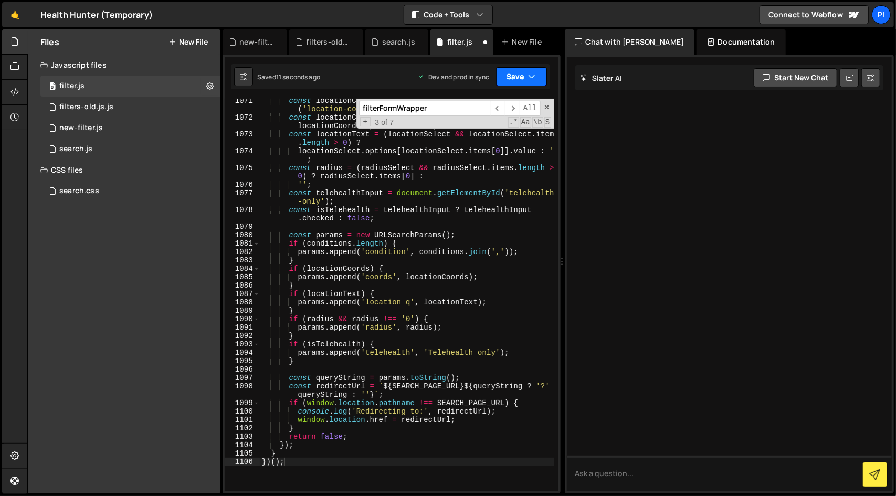
click at [529, 70] on button "Save" at bounding box center [521, 76] width 51 height 19
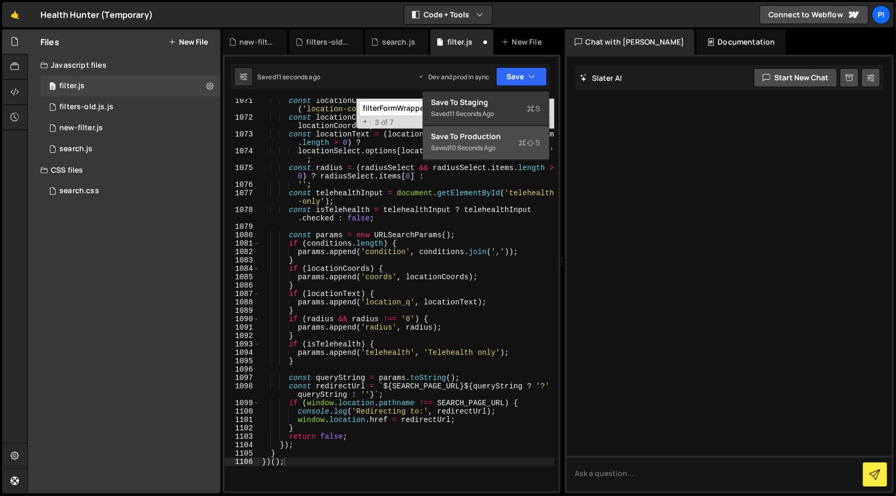
click at [501, 139] on div "Save to Production S" at bounding box center [486, 136] width 109 height 11
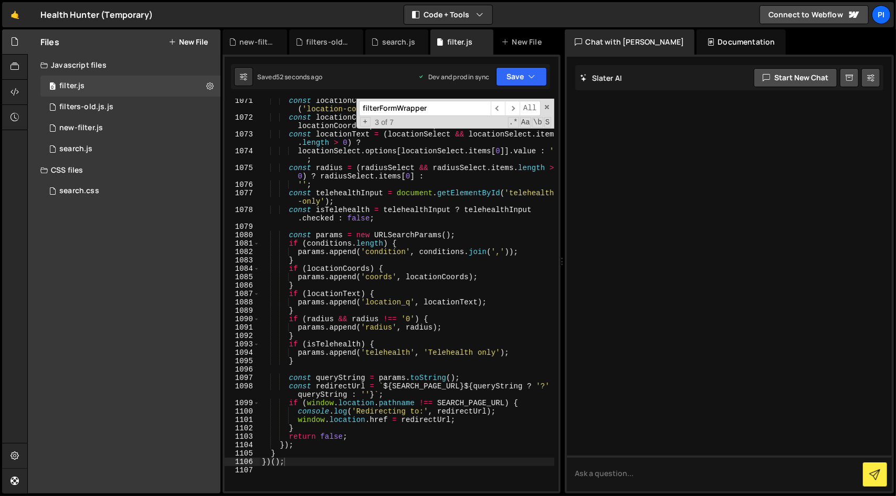
type textarea "if (locationCoords) {"
click at [382, 273] on div "const locationCoordsInput = document . getElementById ( 'location-coords' ) ; c…" at bounding box center [407, 306] width 295 height 418
paste input "[PERSON_NAME] Select instances not ready for population"
type input "[PERSON_NAME] Select instances not ready for population"
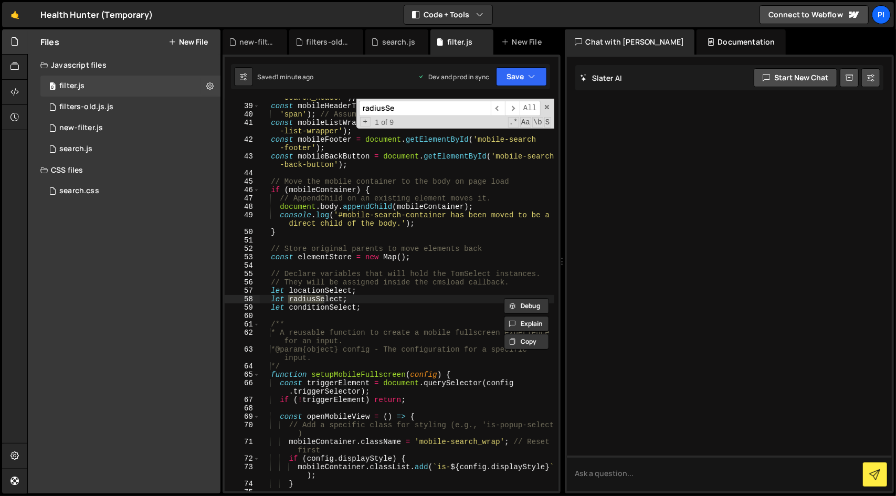
scroll to position [3543, 0]
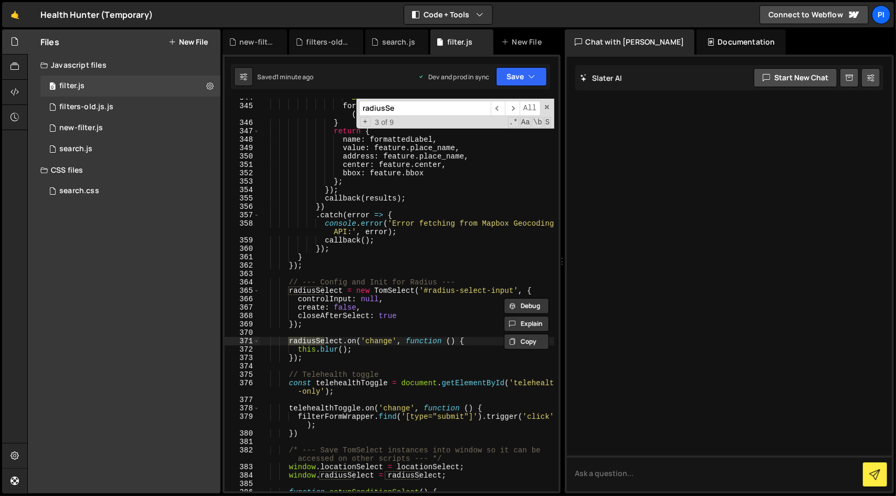
type input "radiusSe"
click at [314, 381] on div "Boolean ) . join ( ', ' ) ; formattedLabel = [ mainPart , postcode ] . filter (…" at bounding box center [407, 298] width 295 height 410
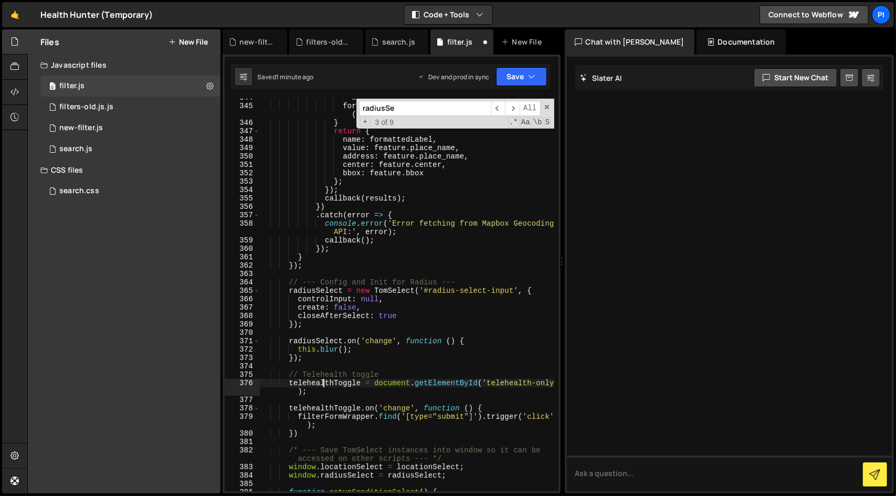
click at [321, 387] on div "Boolean ) . join ( ', ' ) ; formattedLabel = [ mainPart , postcode ] . filter (…" at bounding box center [407, 298] width 295 height 410
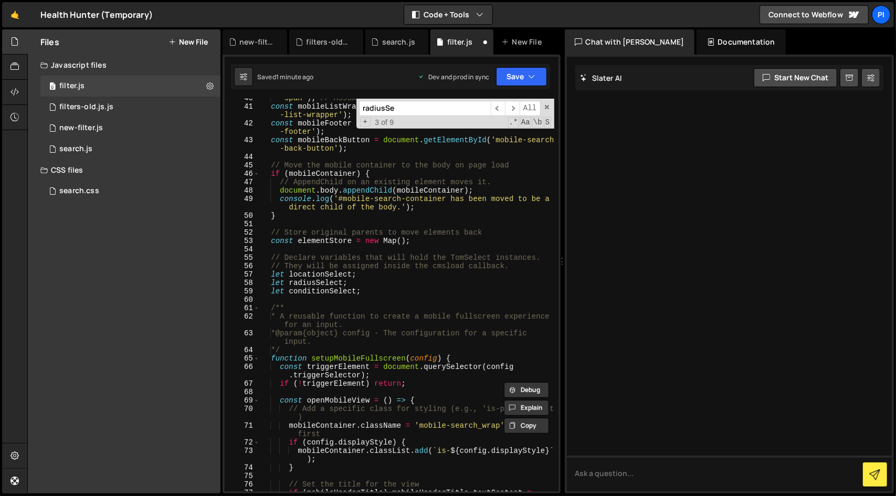
scroll to position [433, 0]
click at [372, 292] on div "'span' ) ; // Assuming you add a <span> for the title const mobileListWrapper =…" at bounding box center [407, 303] width 295 height 418
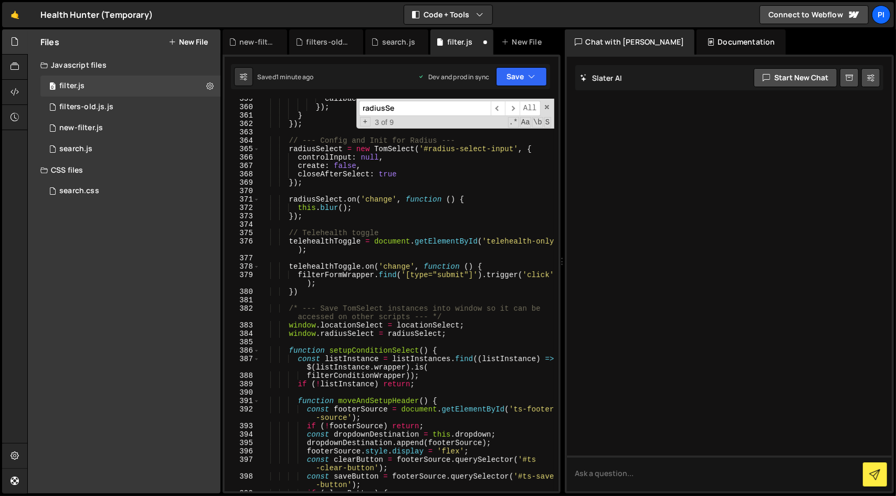
scroll to position [3680, 0]
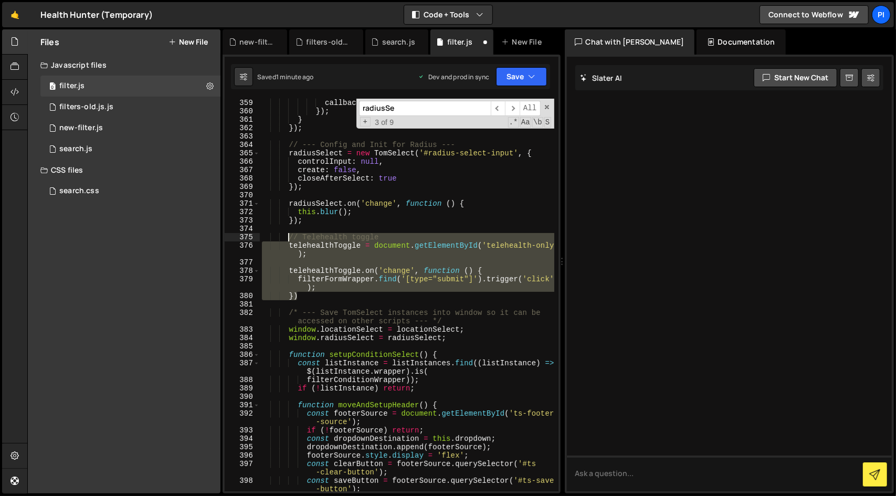
drag, startPoint x: 316, startPoint y: 296, endPoint x: 289, endPoint y: 237, distance: 65.1
click at [289, 237] on div "callback ( ) ; }) ; } }) ; // --- Config and Init for Radius --- radiusSelect =…" at bounding box center [407, 304] width 295 height 410
type textarea "// Telehealth toggle telehealthToggle = document.getElementById('telehealth-onl…"
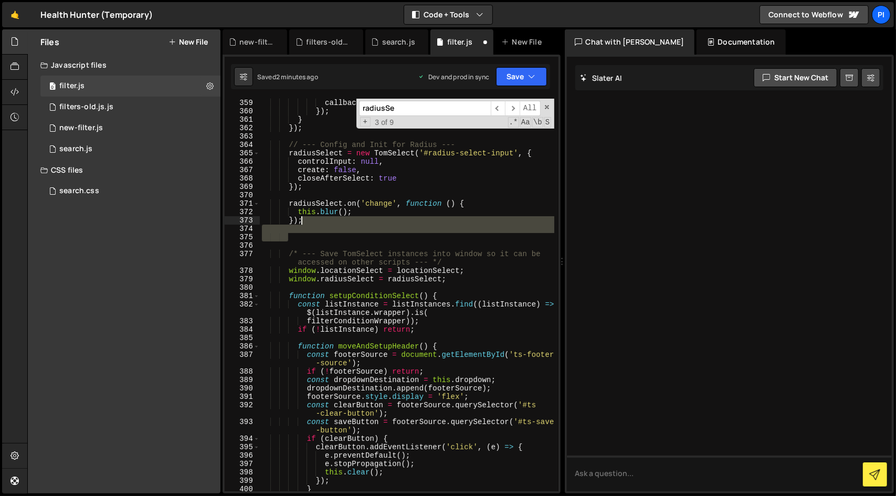
click at [415, 219] on div "callback ( ) ; }) ; } }) ; // --- Config and Init for Radius --- radiusSelect =…" at bounding box center [407, 304] width 295 height 410
type textarea "});"
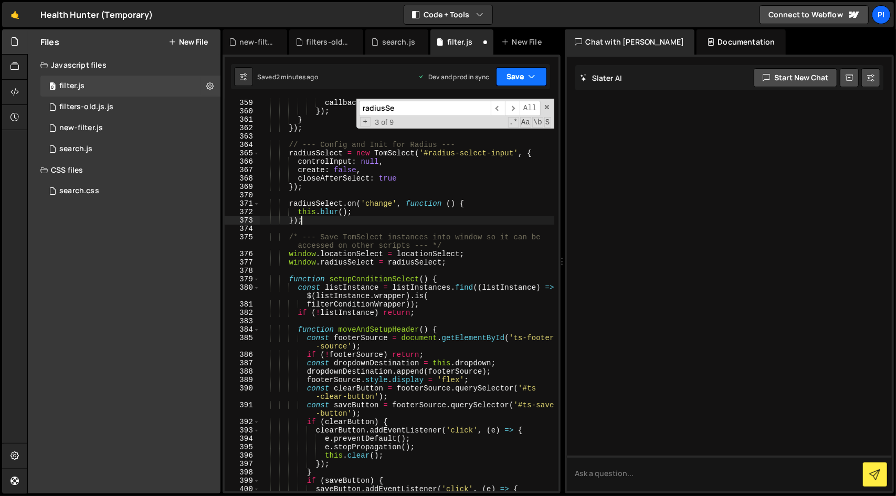
click at [522, 82] on button "Save" at bounding box center [521, 76] width 51 height 19
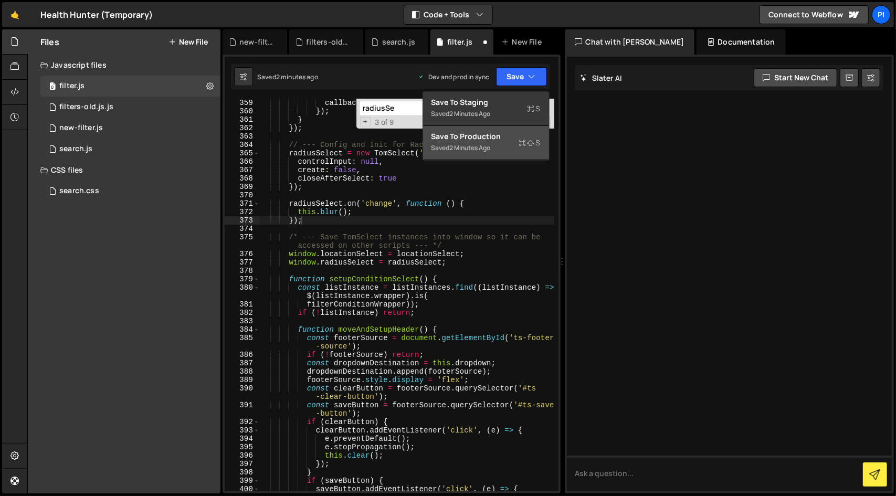
click at [493, 158] on button "Save to Production S Saved 2 minutes ago" at bounding box center [486, 143] width 126 height 34
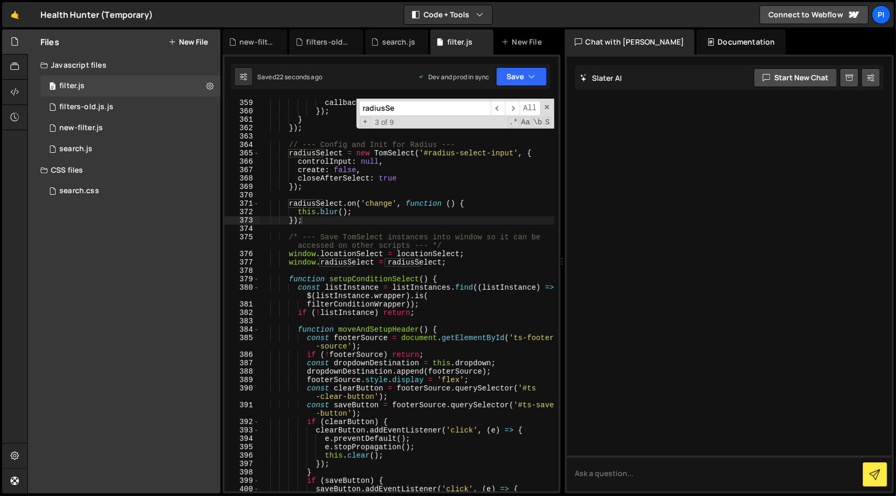
click at [436, 112] on input "radiusSe" at bounding box center [425, 108] width 132 height 15
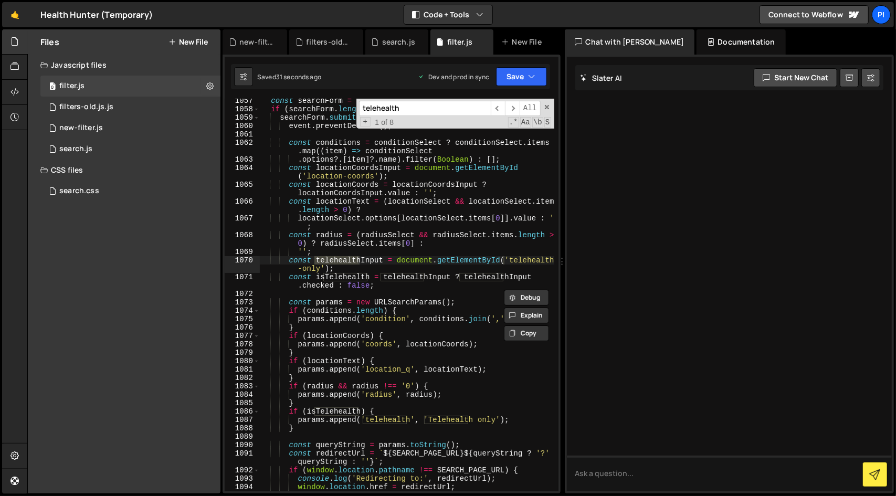
scroll to position [10808, 0]
type input "telehealth"
type textarea "const telehealthInput = document.getElementById('telehealth-only');"
click at [359, 261] on div "const searchForm = $ ( '#practitioner-search-form' ) ; if ( searchForm . length…" at bounding box center [407, 295] width 295 height 393
click at [359, 261] on div "const searchForm = $ ( '#practitioner-search-form' ) ; if ( searchForm . length…" at bounding box center [407, 302] width 295 height 410
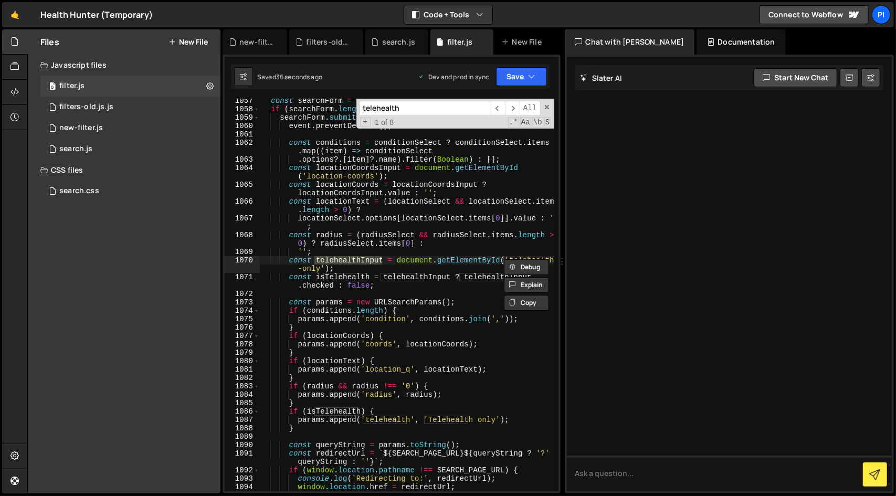
click at [414, 112] on input "telehealth" at bounding box center [425, 108] width 132 height 15
paste input "Input"
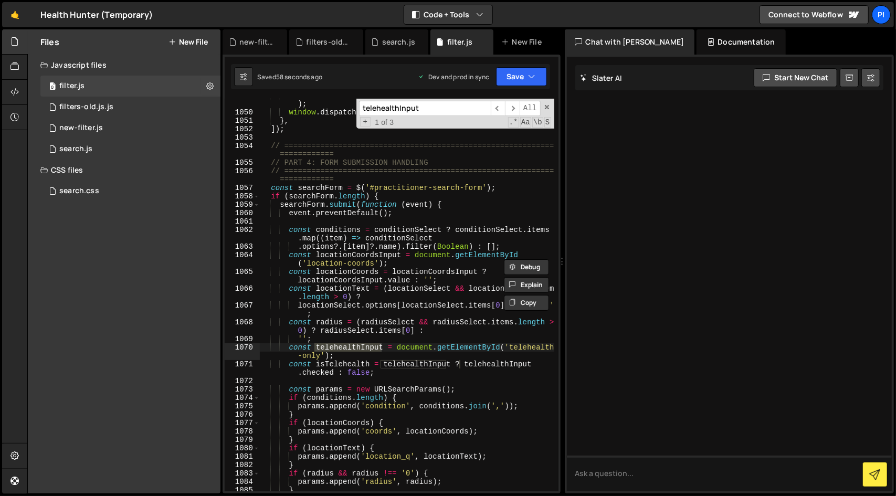
scroll to position [10749, 0]
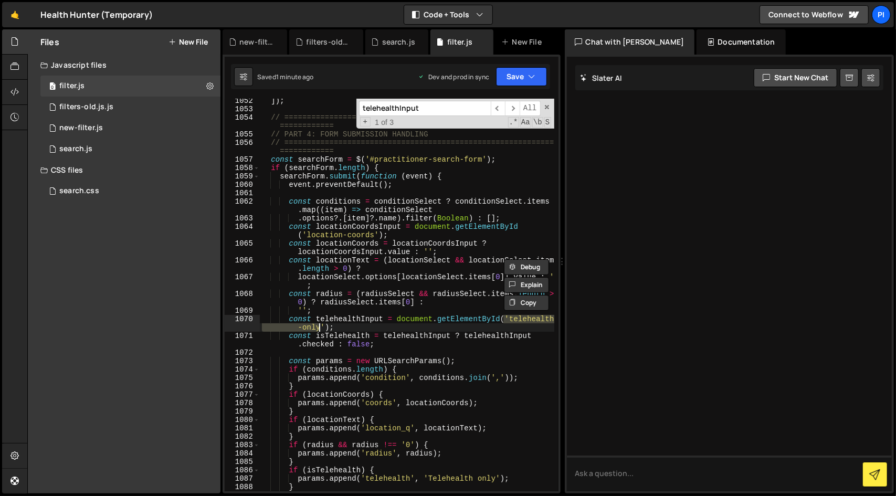
drag, startPoint x: 504, startPoint y: 322, endPoint x: 318, endPoint y: 326, distance: 185.4
click at [318, 326] on div "]) ; // ============================================================= =========…" at bounding box center [407, 302] width 295 height 410
type input "telehealth-only"
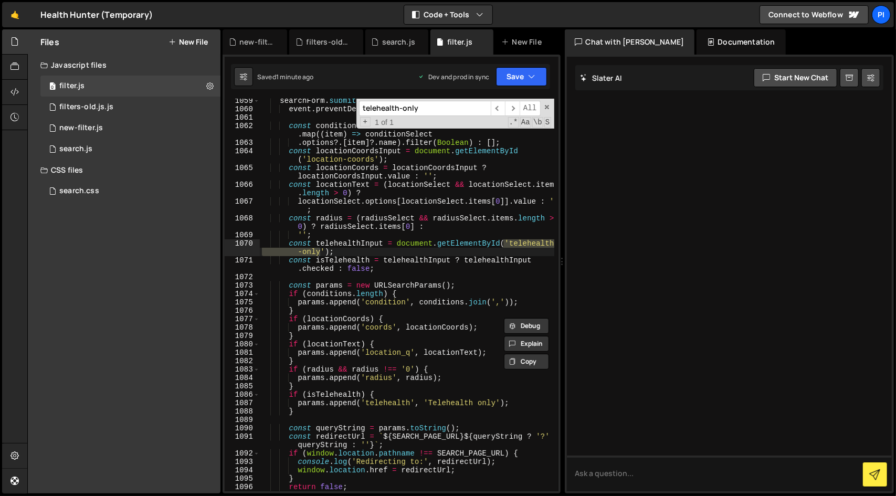
scroll to position [10819, 0]
